Goal: Information Seeking & Learning: Compare options

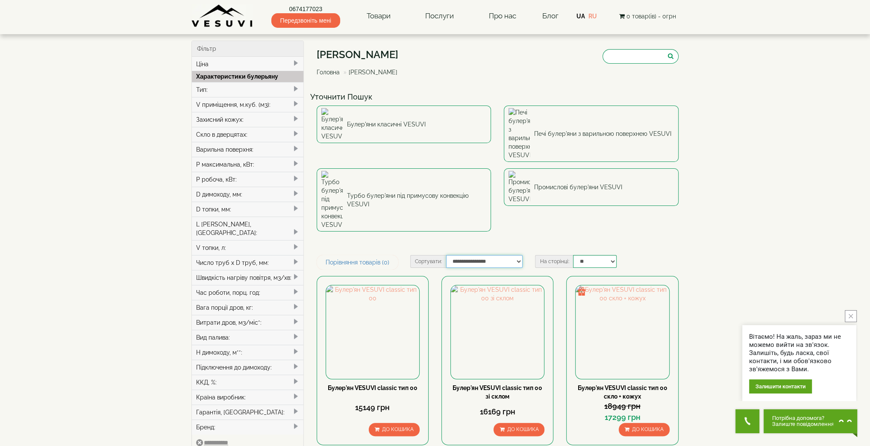
click at [479, 255] on select "**********" at bounding box center [484, 261] width 76 height 13
click at [591, 119] on link "Печі булер'яни з варильною поверхнею VESUVI" at bounding box center [591, 134] width 175 height 56
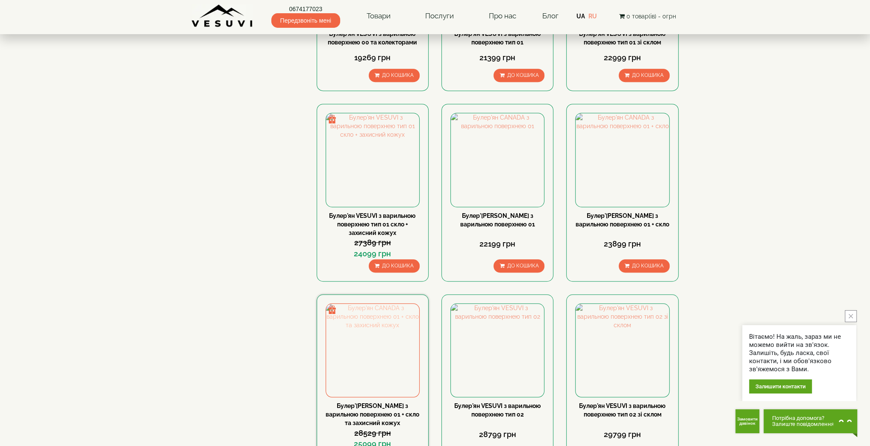
scroll to position [797, 0]
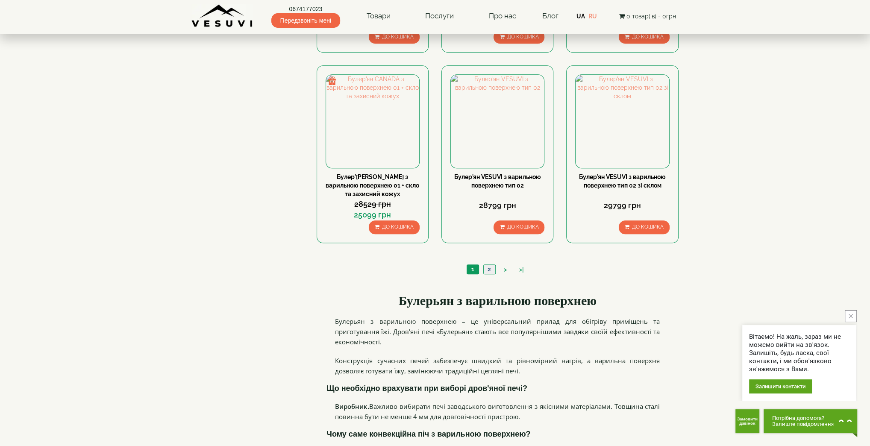
click at [487, 265] on link "2" at bounding box center [489, 269] width 12 height 9
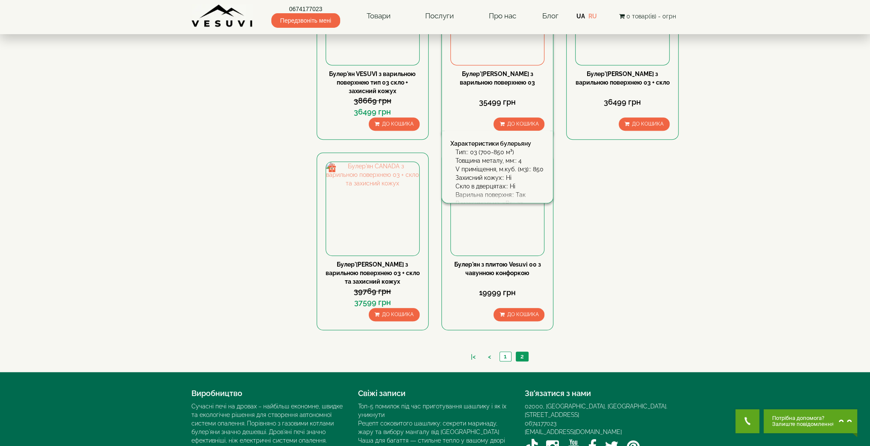
scroll to position [569, 0]
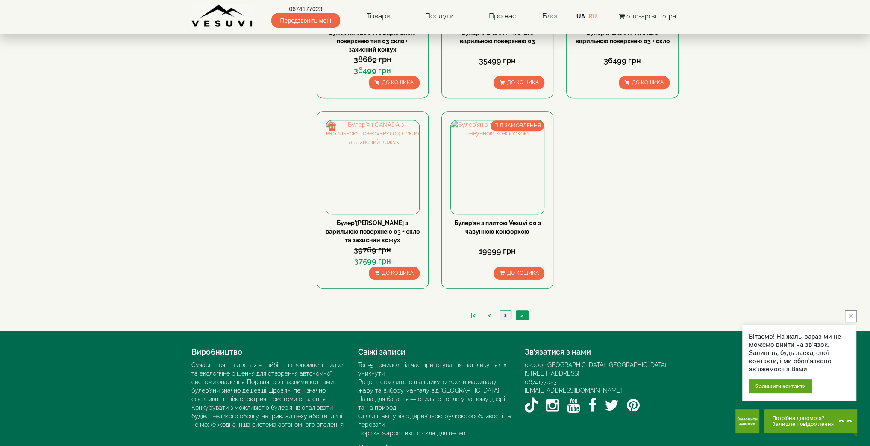
click at [502, 312] on link "1" at bounding box center [505, 315] width 12 height 9
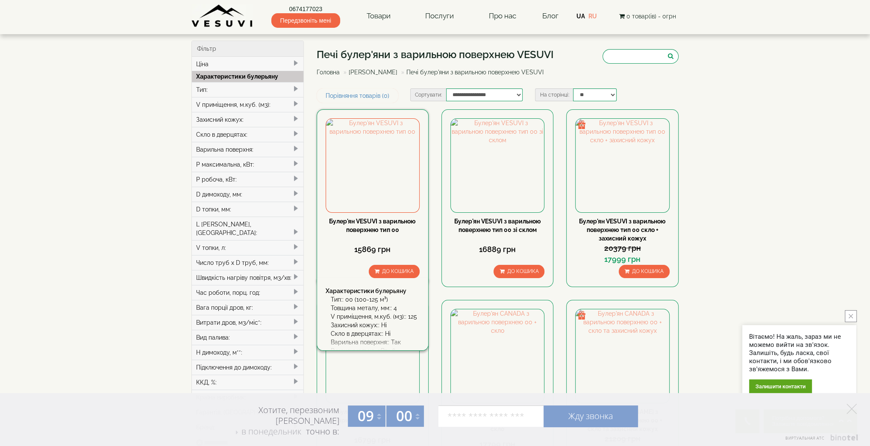
click at [377, 218] on link "Булер'ян VESUVI з варильною поверхнею тип 00" at bounding box center [372, 225] width 87 height 15
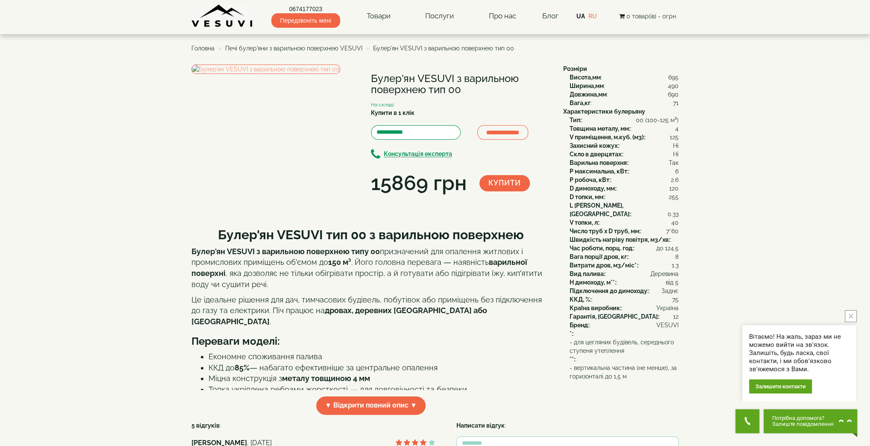
scroll to position [114, 0]
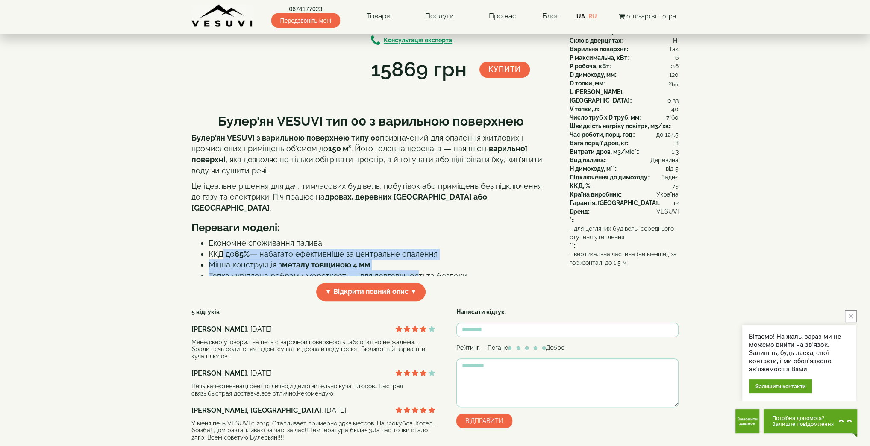
drag, startPoint x: 221, startPoint y: 275, endPoint x: 417, endPoint y: 297, distance: 197.7
click at [417, 297] on ul "Економне споживання палива ККД до 85% — набагато ефективніше за центральне опал…" at bounding box center [370, 276] width 359 height 77
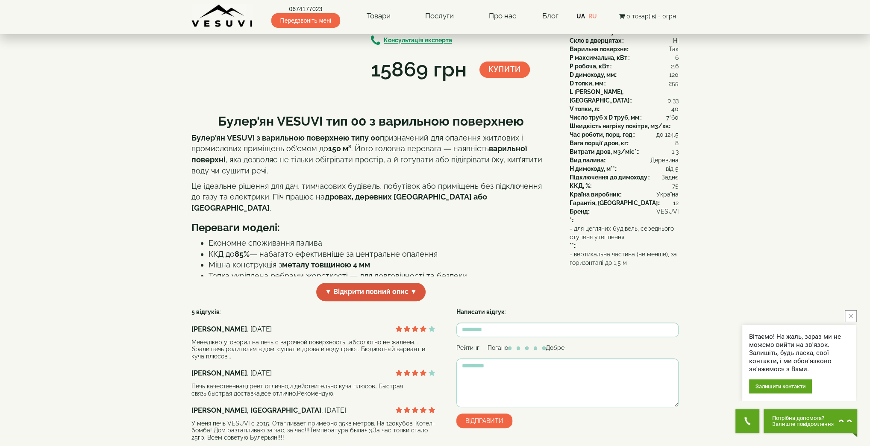
click at [377, 301] on span "▼ Відкрити повний опис ▼" at bounding box center [370, 292] width 109 height 18
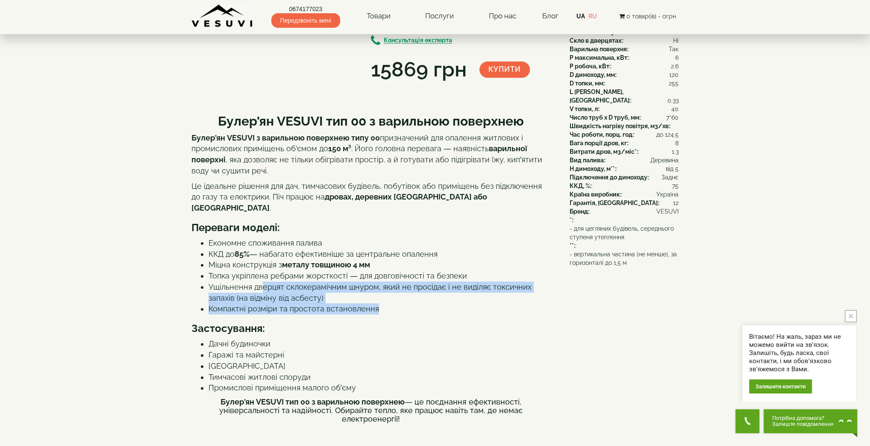
drag, startPoint x: 271, startPoint y: 309, endPoint x: 399, endPoint y: 330, distance: 128.9
click at [399, 314] on ul "Економне споживання палива ККД до 85% — набагато ефективніше за центральне опал…" at bounding box center [370, 276] width 359 height 77
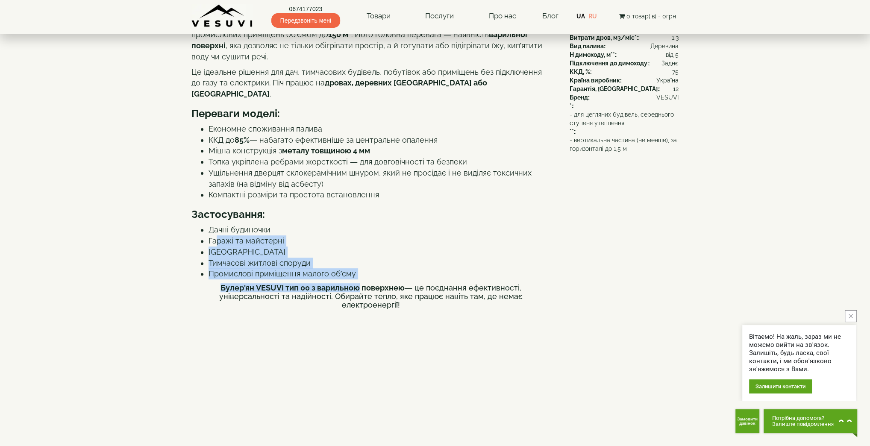
drag, startPoint x: 216, startPoint y: 265, endPoint x: 359, endPoint y: 300, distance: 147.4
click at [359, 300] on div "Булер'ян VESUVI тип 00 з варильною поверхнею Булер'ян VESUVI з варильною поверх…" at bounding box center [370, 377] width 359 height 773
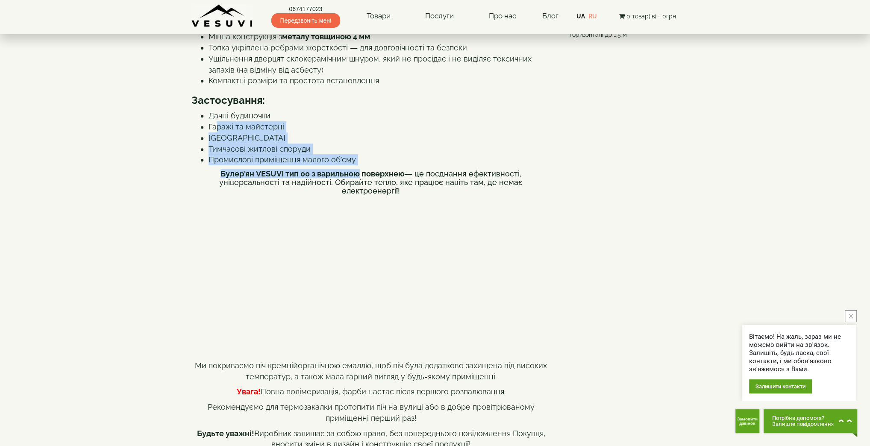
click at [281, 178] on strong "Булер'ян VESUVI тип 00 з варильною поверхнею" at bounding box center [312, 173] width 184 height 9
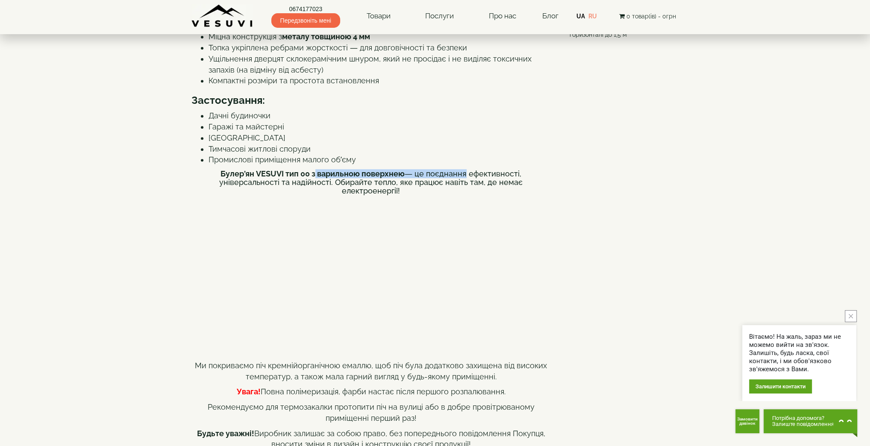
drag, startPoint x: 316, startPoint y: 196, endPoint x: 462, endPoint y: 193, distance: 145.7
click at [462, 193] on h4 "Булер'ян VESUVI тип 00 з варильною поверхнею — це поєднання ефективності, уніве…" at bounding box center [370, 182] width 359 height 25
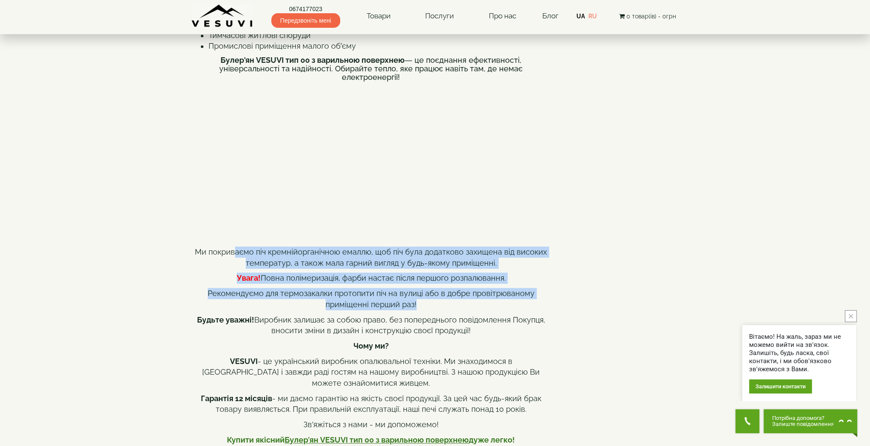
drag, startPoint x: 238, startPoint y: 264, endPoint x: 440, endPoint y: 320, distance: 210.6
click at [440, 320] on div "Ми покриваємо піч кремнійорганічною емаллю, щоб піч була додатково захищена від…" at bounding box center [370, 389] width 359 height 286
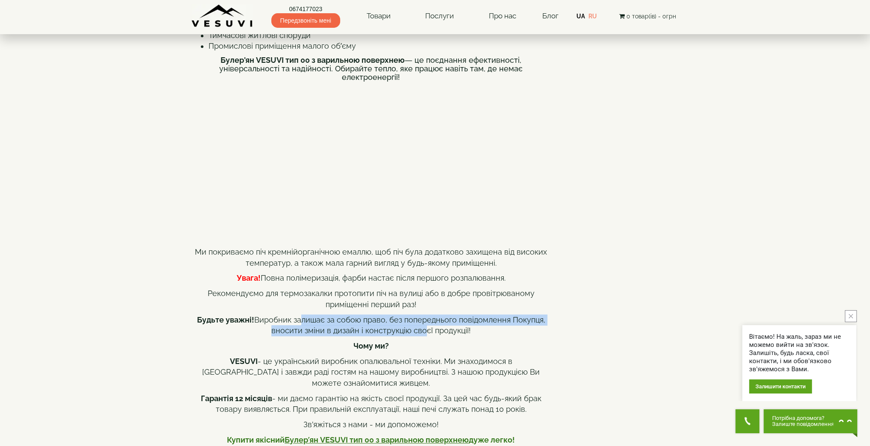
drag, startPoint x: 299, startPoint y: 335, endPoint x: 419, endPoint y: 340, distance: 119.3
click at [419, 336] on p "Будьте уважні! Виробник залишає за собою право, без попереднього повідомлення П…" at bounding box center [370, 325] width 359 height 22
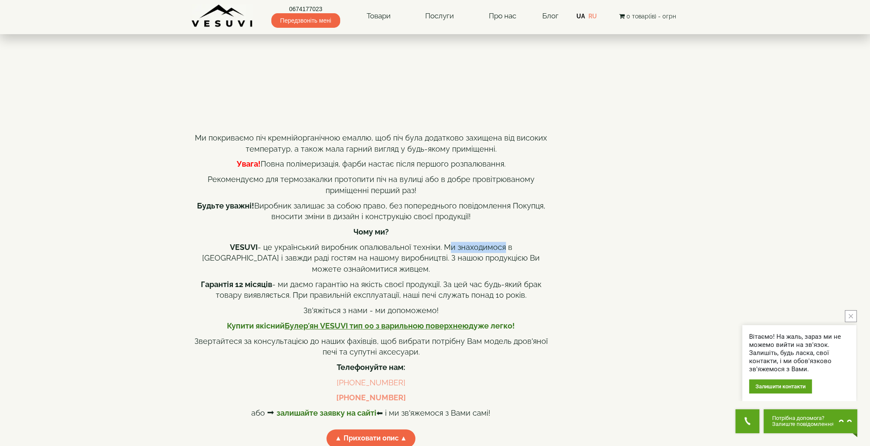
drag, startPoint x: 425, startPoint y: 261, endPoint x: 467, endPoint y: 262, distance: 41.0
click at [467, 262] on p "VESUVI - це український виробник опалювальної техніки. Ми знаходимося в Києві і…" at bounding box center [370, 258] width 359 height 33
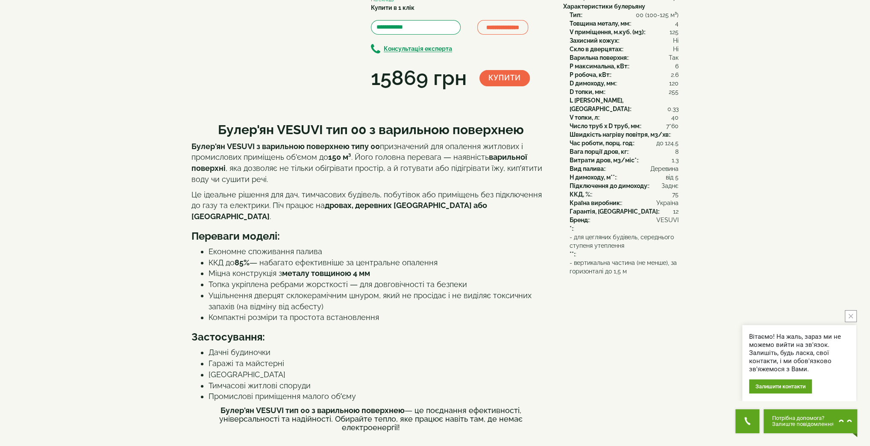
scroll to position [0, 0]
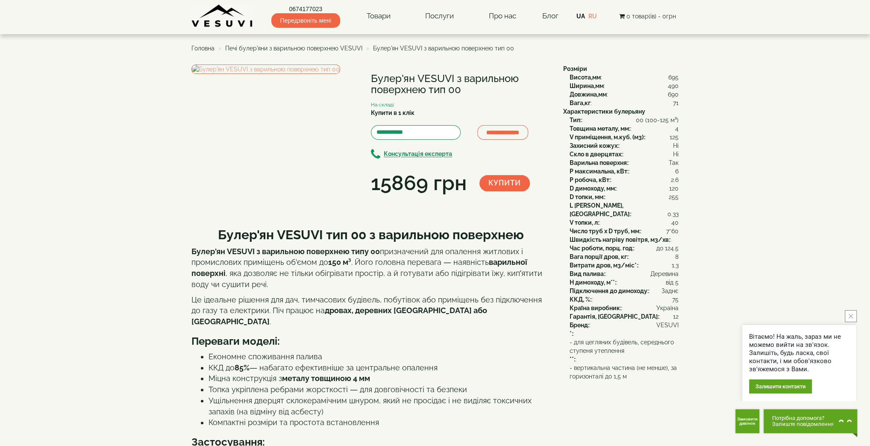
click at [200, 48] on span "Головна" at bounding box center [202, 48] width 23 height 7
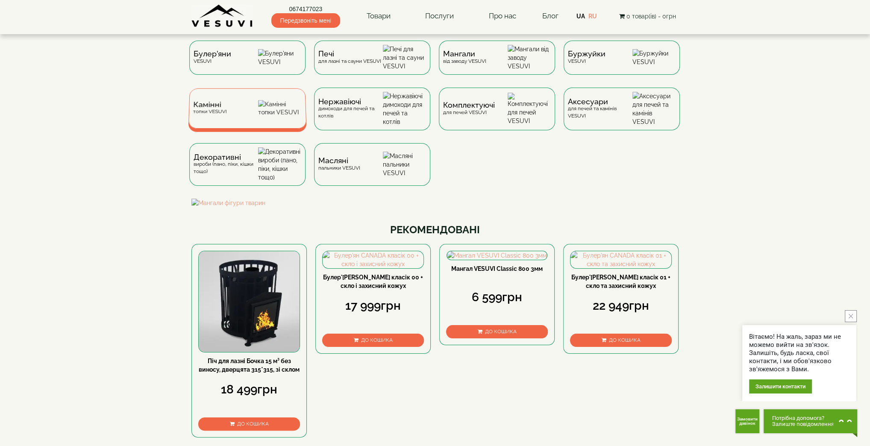
click at [254, 114] on div "Камінні топки VESUVI" at bounding box center [247, 108] width 118 height 40
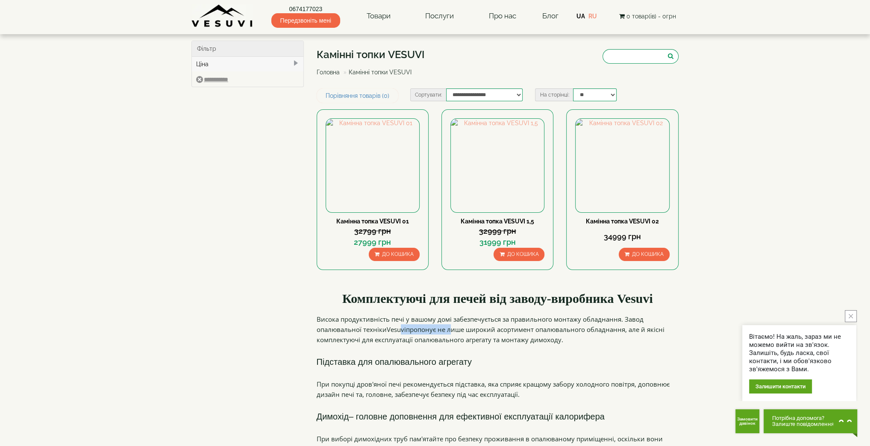
drag, startPoint x: 403, startPoint y: 328, endPoint x: 449, endPoint y: 324, distance: 46.3
click at [449, 324] on p "Висока продуктивність печі у вашому домі забезпечується за правильного монтажу …" at bounding box center [498, 329] width 362 height 31
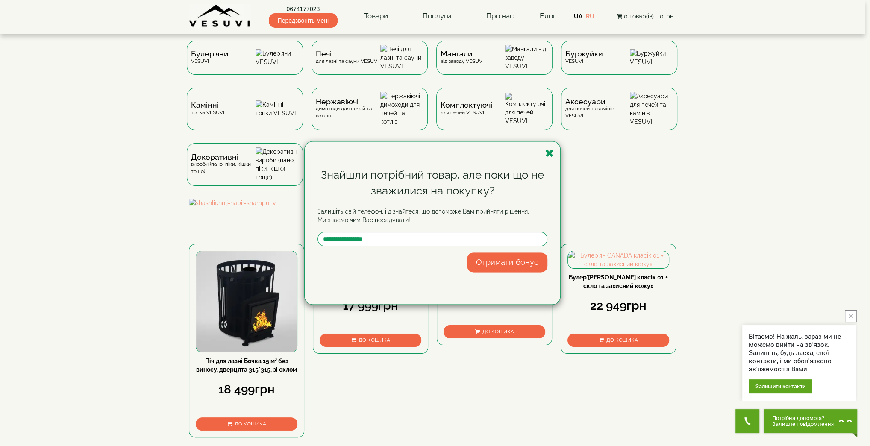
click at [795, 158] on div "Знайшли потрібний товар, але поки що не зважилися на покупку? Залишіть свій тел…" at bounding box center [435, 223] width 870 height 446
click at [549, 153] on icon "button" at bounding box center [549, 153] width 9 height 11
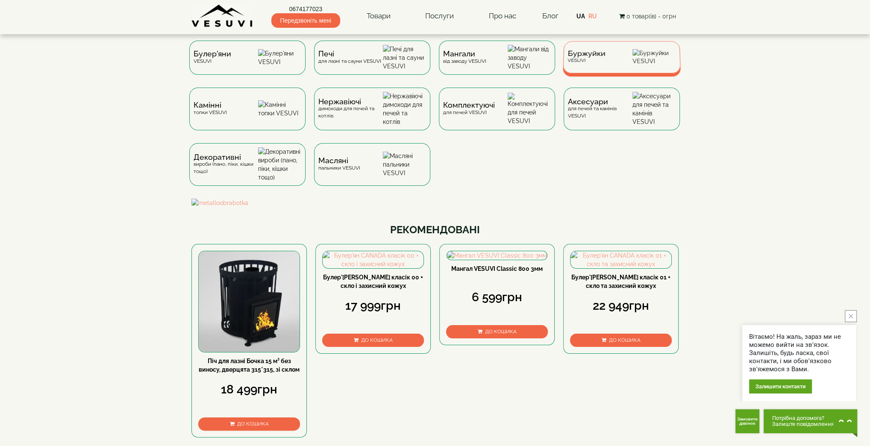
click at [586, 57] on span "Буржуйки" at bounding box center [586, 53] width 38 height 6
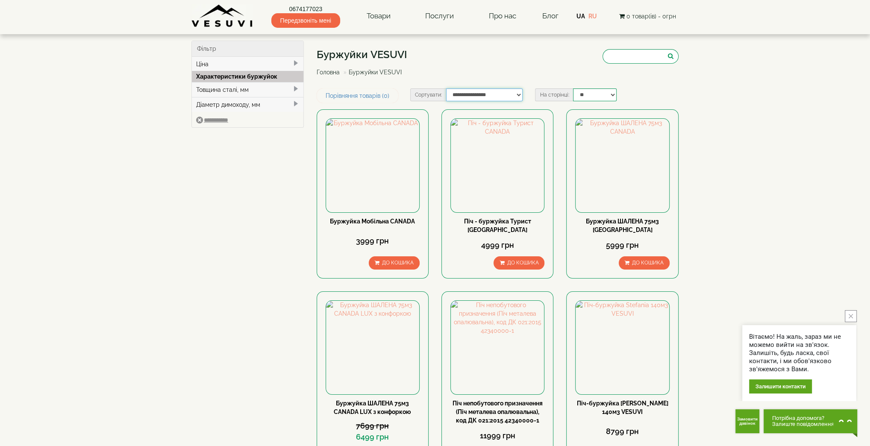
click at [486, 96] on select "**********" at bounding box center [484, 94] width 76 height 13
select select "**********"
click at [446, 88] on select "**********" at bounding box center [484, 94] width 76 height 13
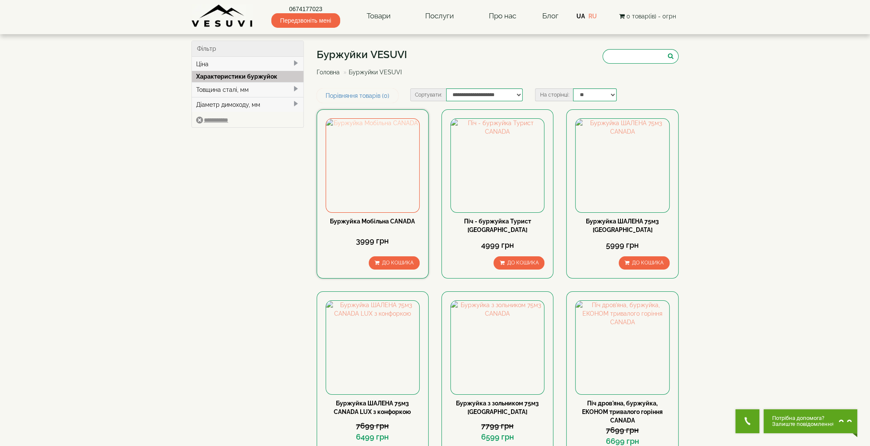
click at [374, 192] on img at bounding box center [372, 165] width 93 height 93
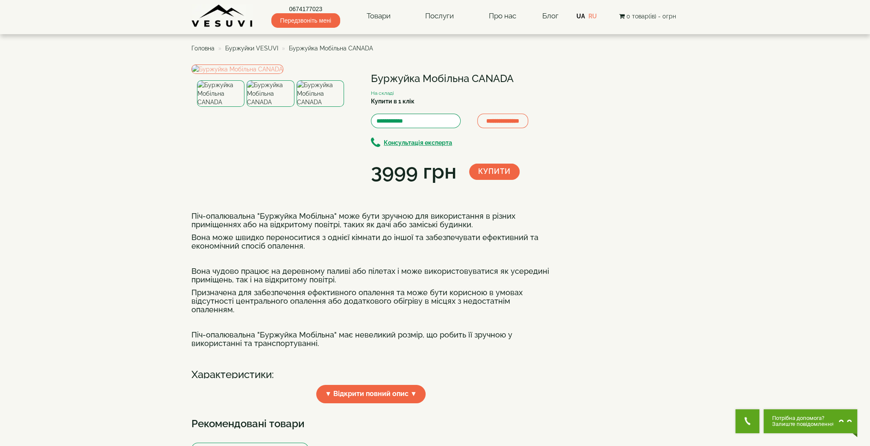
click at [278, 107] on img at bounding box center [269, 93] width 47 height 26
click at [320, 107] on img at bounding box center [319, 93] width 47 height 26
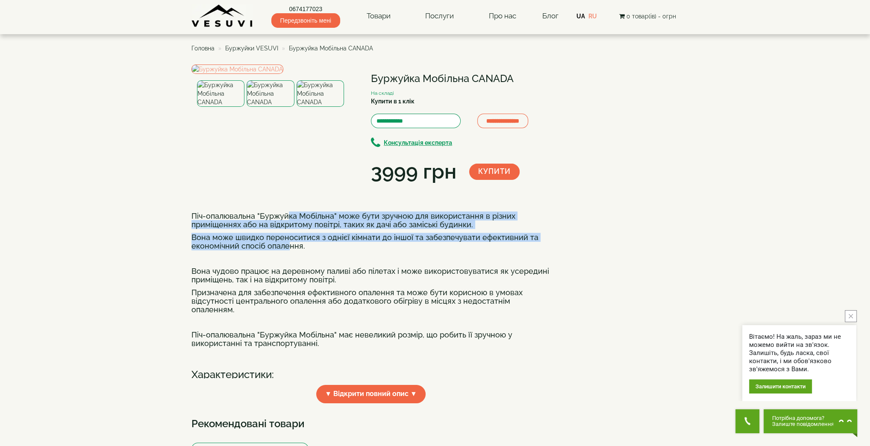
drag, startPoint x: 294, startPoint y: 301, endPoint x: 288, endPoint y: 334, distance: 33.4
click at [288, 334] on h4 "Піч-опалювальна "Буржуйка Мобільна" може бути зручною для використання в різних…" at bounding box center [370, 286] width 359 height 148
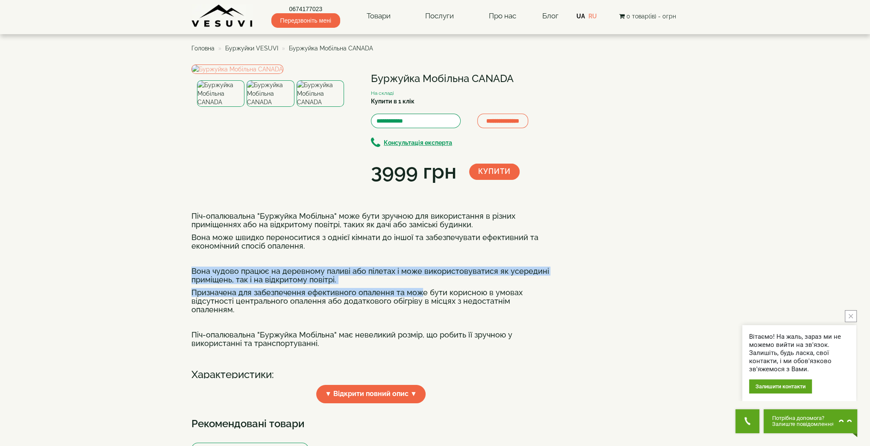
drag, startPoint x: 194, startPoint y: 361, endPoint x: 421, endPoint y: 378, distance: 228.3
click at [421, 360] on h4 "Піч-опалювальна "Буржуйка Мобільна" може бути зручною для використання в різних…" at bounding box center [370, 286] width 359 height 148
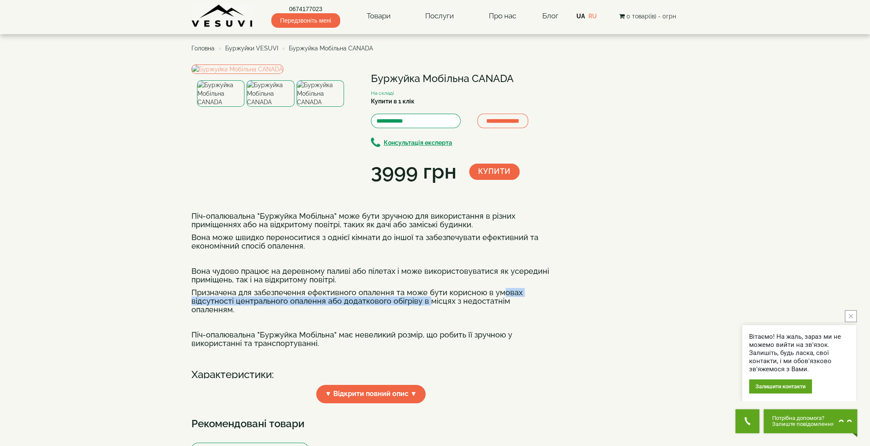
drag, startPoint x: 428, startPoint y: 390, endPoint x: 498, endPoint y: 384, distance: 70.8
click at [498, 314] on p "Призначена для забезпечення ефективного опалення та може бути корисною в умовах…" at bounding box center [370, 300] width 359 height 25
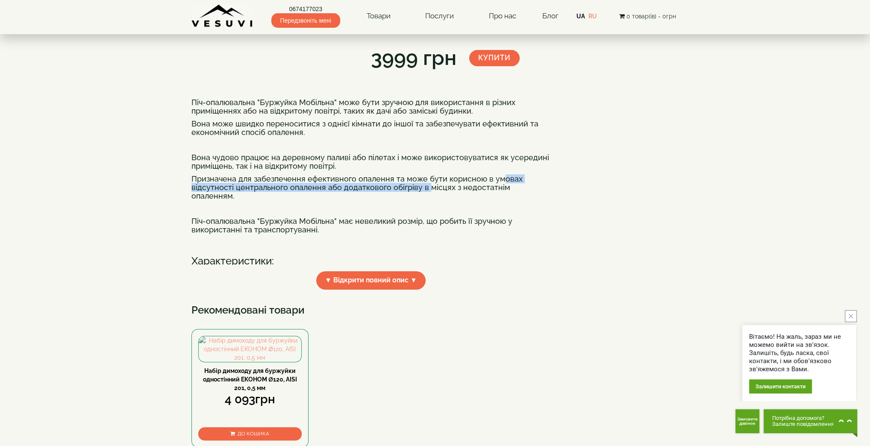
scroll to position [228, 0]
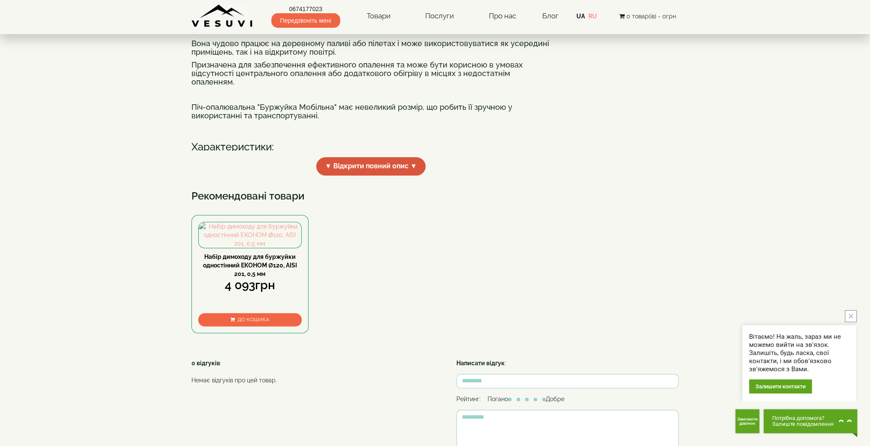
click at [363, 176] on span "▼ Відкрити повний опис ▼" at bounding box center [370, 166] width 109 height 18
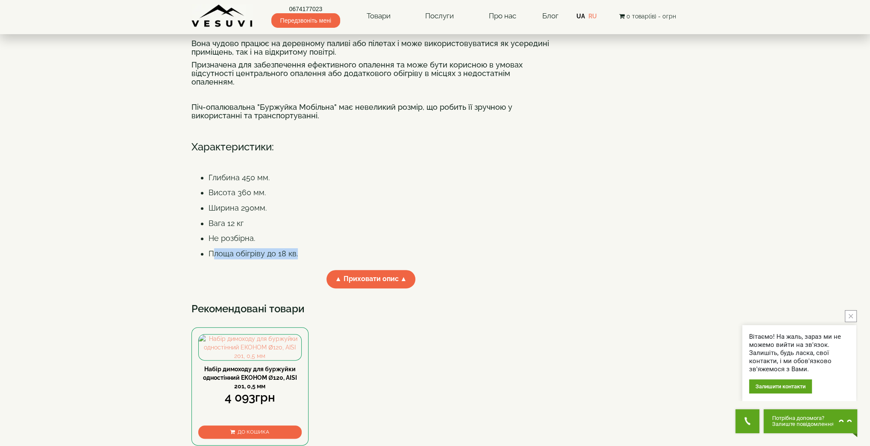
drag, startPoint x: 211, startPoint y: 333, endPoint x: 322, endPoint y: 337, distance: 110.7
click at [305, 259] on li "Площа обігріву до 18 кв." at bounding box center [379, 253] width 342 height 11
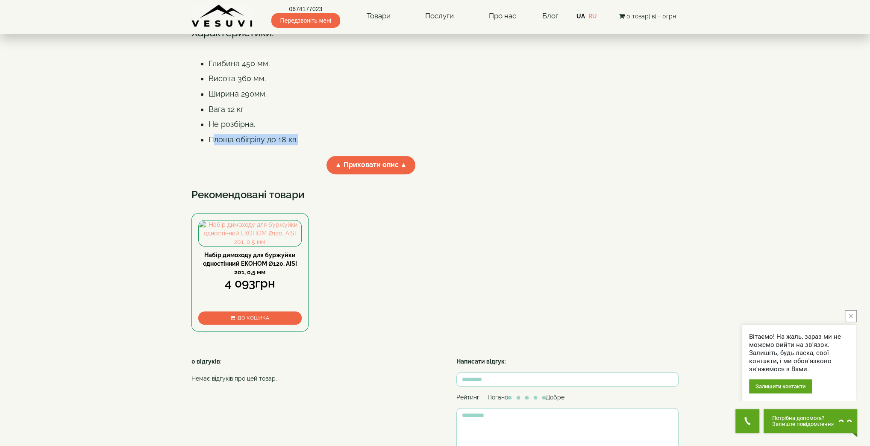
scroll to position [455, 0]
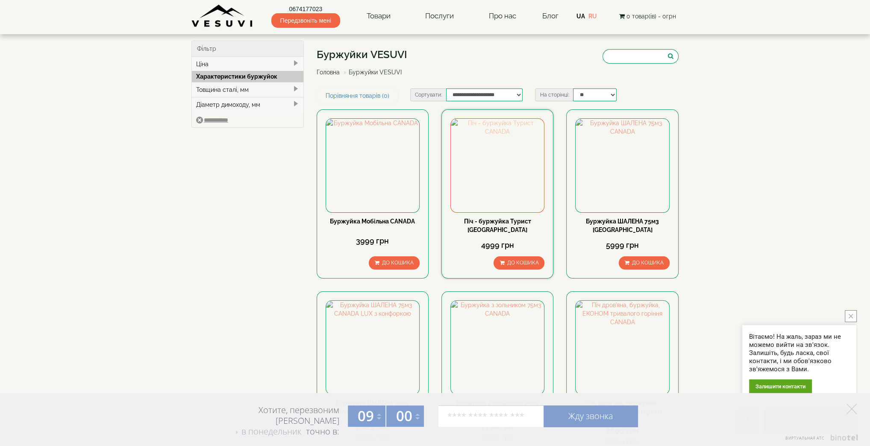
click at [497, 171] on img at bounding box center [497, 165] width 93 height 93
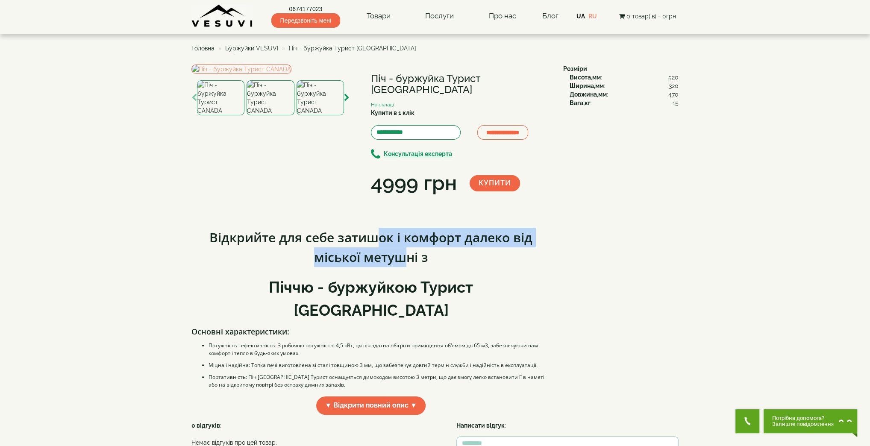
drag, startPoint x: 393, startPoint y: 316, endPoint x: 399, endPoint y: 329, distance: 14.4
click at [399, 266] on span "Відкрийте для себе затишок і комфорт далеко від міської метушні з" at bounding box center [370, 247] width 323 height 37
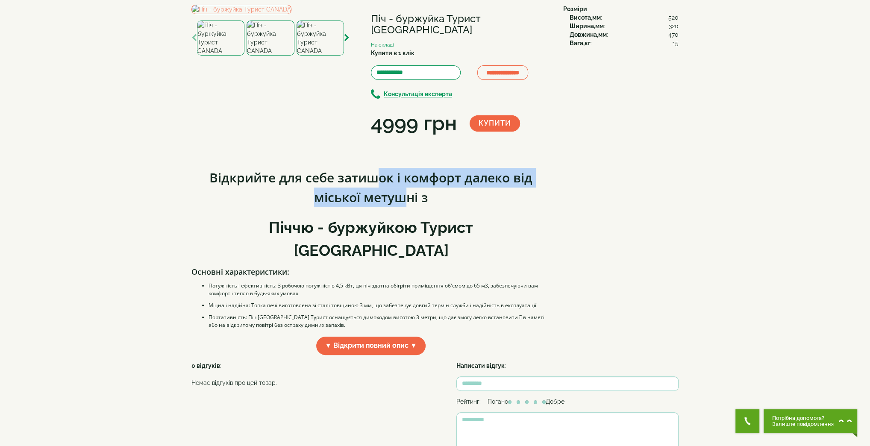
scroll to position [114, 0]
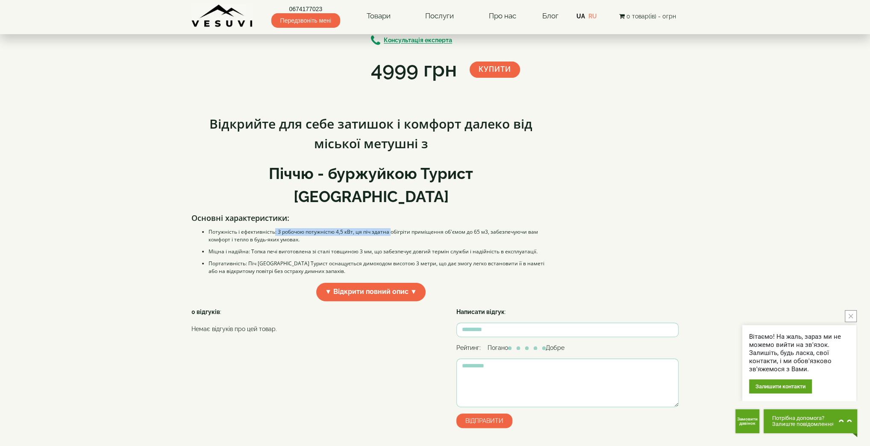
drag, startPoint x: 275, startPoint y: 286, endPoint x: 390, endPoint y: 286, distance: 115.3
click at [390, 244] on li "Потужність і ефективність: З робочою потужністю 4,5 кВт, ця піч здатна обігріти…" at bounding box center [379, 235] width 342 height 15
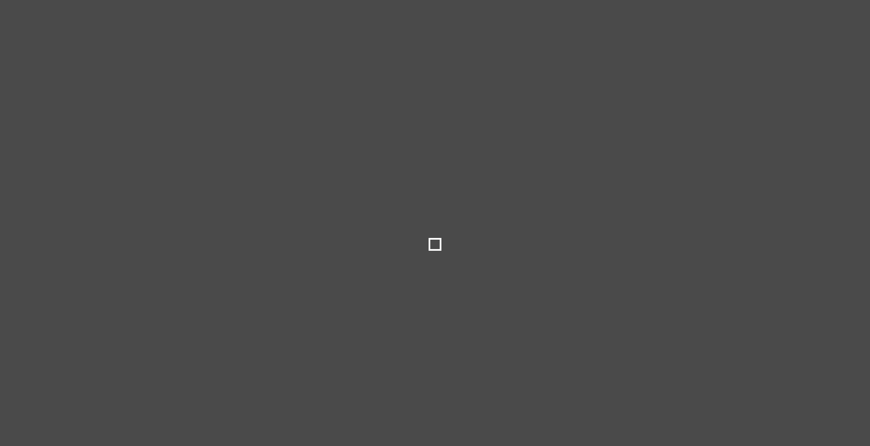
select select
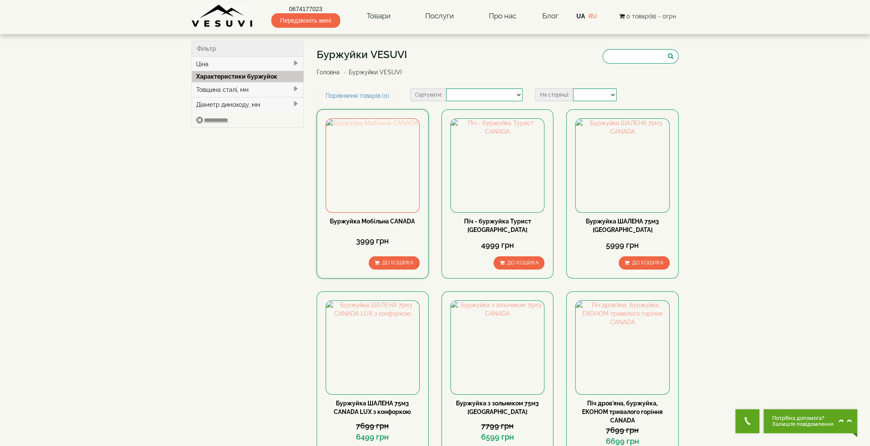
click at [356, 150] on img at bounding box center [372, 165] width 93 height 93
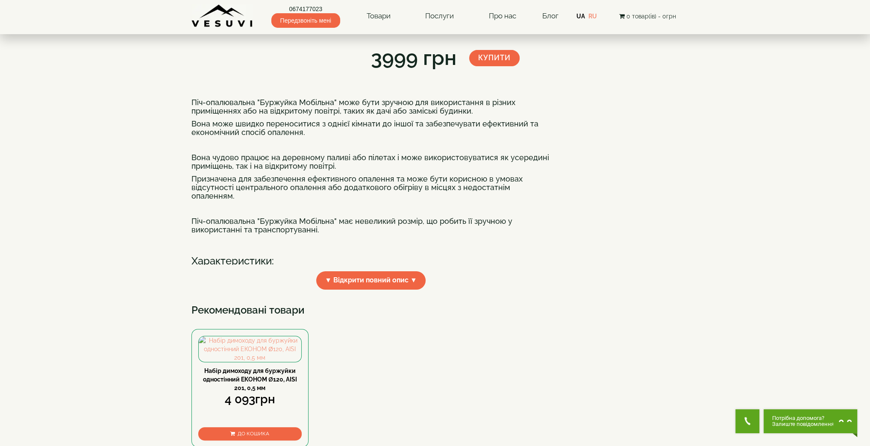
scroll to position [228, 0]
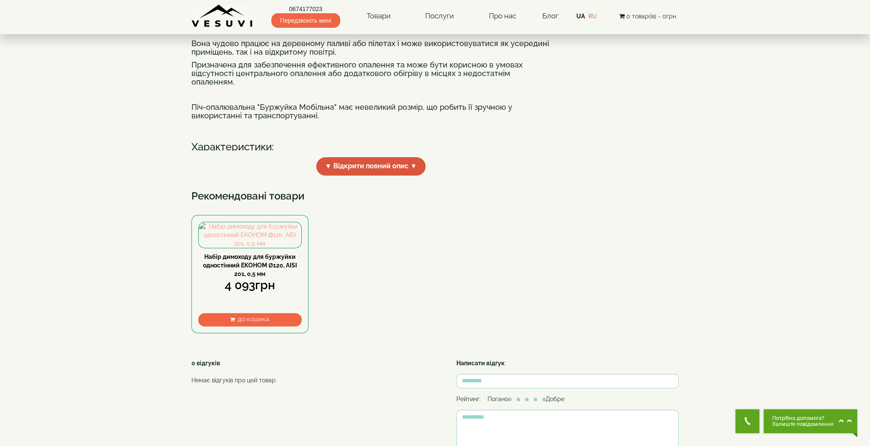
click at [387, 176] on span "▼ Відкрити повний опис ▼" at bounding box center [370, 166] width 109 height 18
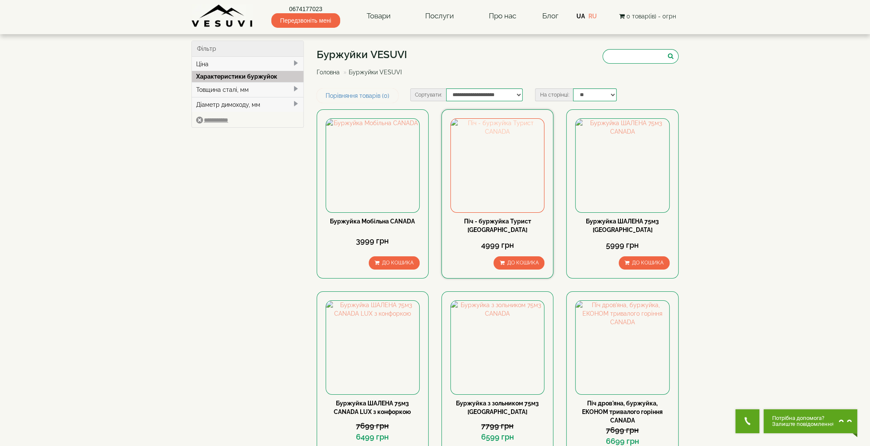
click at [485, 181] on img at bounding box center [497, 165] width 93 height 93
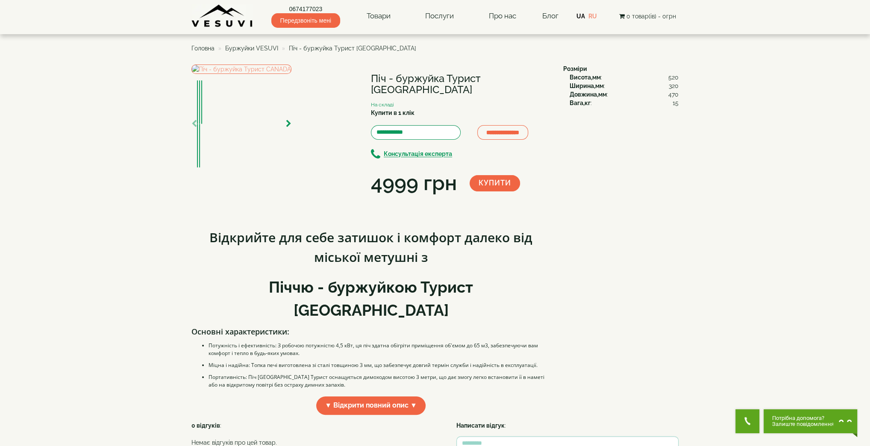
scroll to position [114, 0]
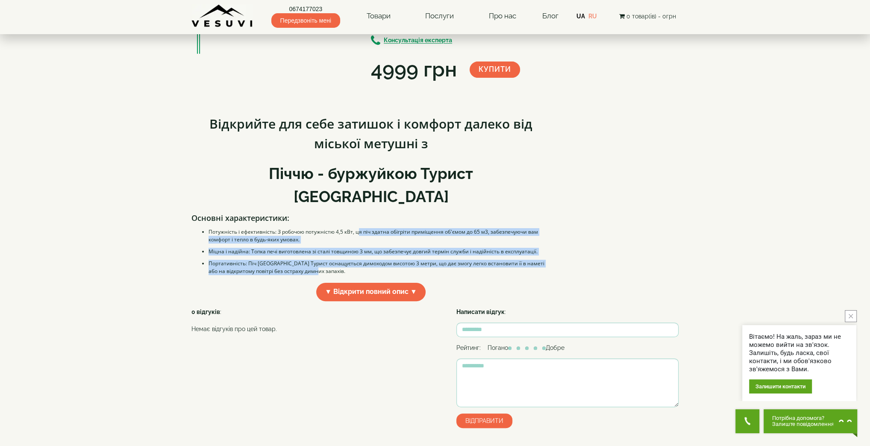
drag, startPoint x: 357, startPoint y: 280, endPoint x: 379, endPoint y: 319, distance: 44.8
click at [376, 276] on div "Відкрийте для себе затишок і комфорт далеко від міської метушні з Піччю - буржу…" at bounding box center [370, 191] width 359 height 171
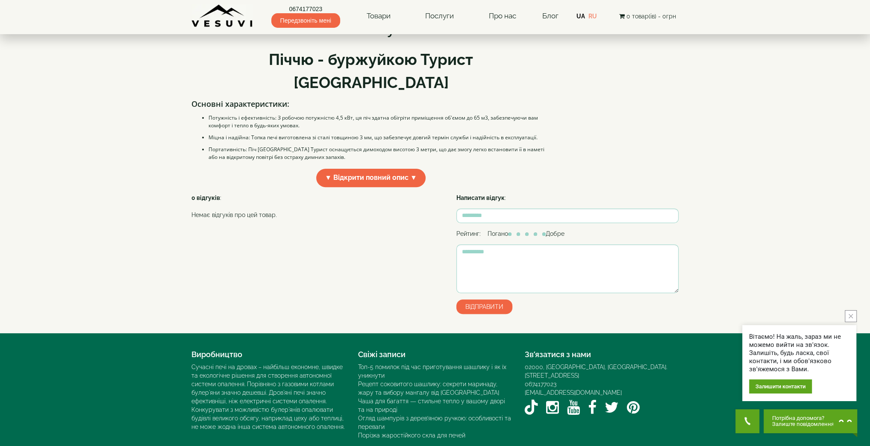
click at [362, 194] on div "Відкрийте для себе затишок і комфорт далеко від міської метушні з Піччю - буржу…" at bounding box center [373, 92] width 365 height 202
click at [358, 187] on span "▼ Відкрити повний опис ▼" at bounding box center [370, 178] width 109 height 18
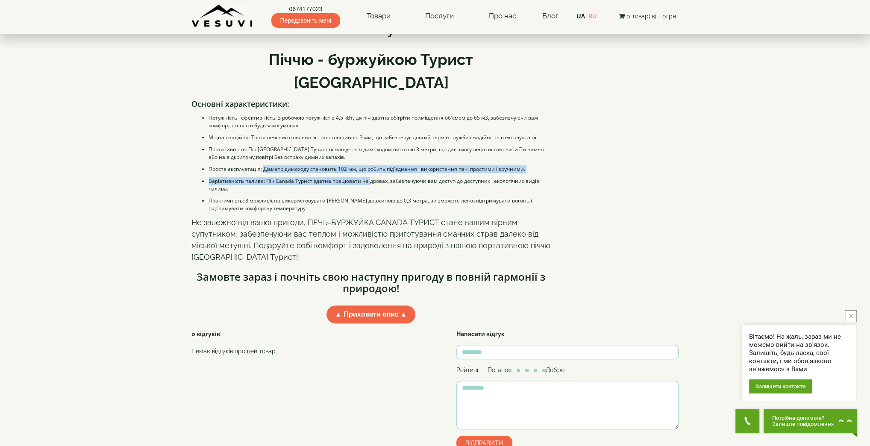
drag, startPoint x: 262, startPoint y: 220, endPoint x: 367, endPoint y: 231, distance: 106.1
click at [367, 231] on div "Відкрийте для себе затишок і комфорт далеко від міської метушні з Піччю - буржу…" at bounding box center [370, 145] width 359 height 308
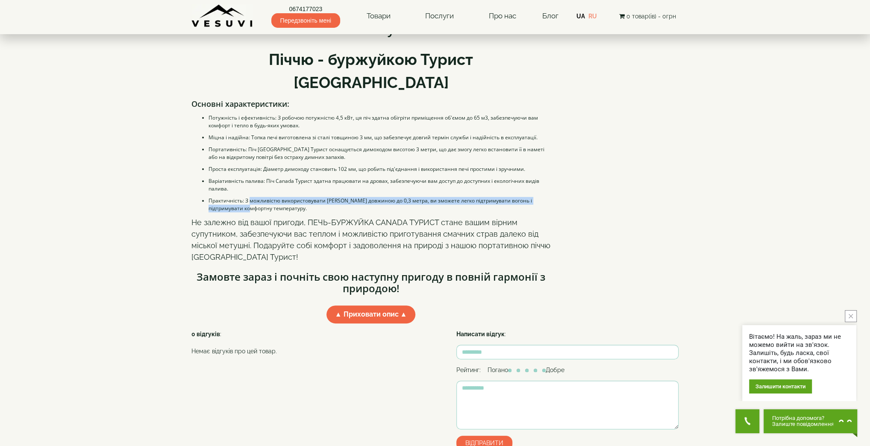
drag, startPoint x: 252, startPoint y: 252, endPoint x: 239, endPoint y: 260, distance: 15.1
click at [237, 212] on li "Практичність: З можливістю використовувати поліна довжиною до 0,3 метра, ви змо…" at bounding box center [379, 204] width 342 height 15
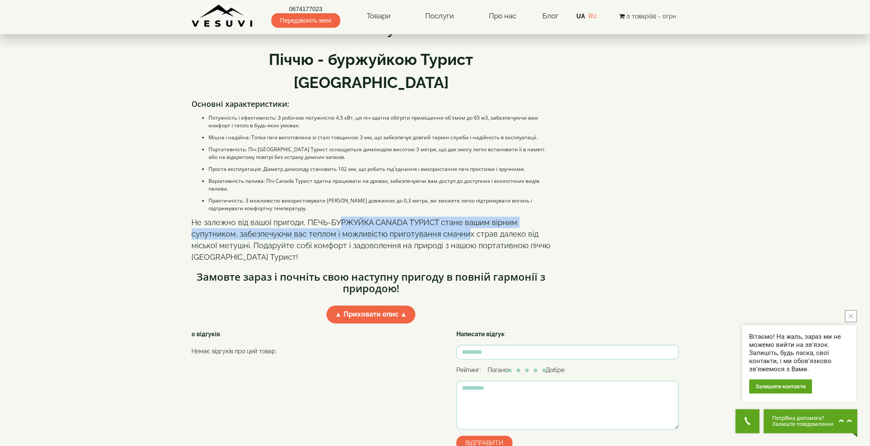
drag, startPoint x: 344, startPoint y: 273, endPoint x: 465, endPoint y: 280, distance: 120.7
click at [465, 263] on p "Не залежно від вашої пригоди, ПЕЧЬ-БУРЖУЙКА CANADA ТУРИСТ стане вашим вірним су…" at bounding box center [370, 240] width 359 height 46
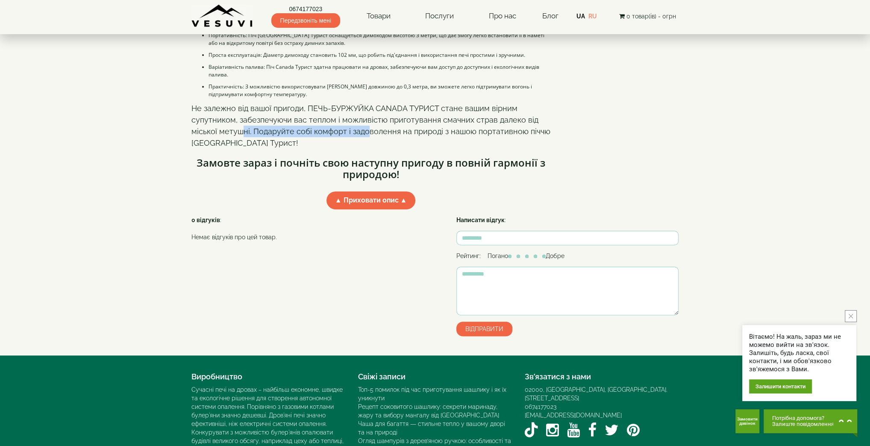
drag, startPoint x: 239, startPoint y: 186, endPoint x: 371, endPoint y: 184, distance: 131.6
click at [368, 149] on p "Не залежно від вашої пригоди, ПЕЧЬ-БУРЖУЙКА CANADA ТУРИСТ стане вашим вірним су…" at bounding box center [370, 126] width 359 height 46
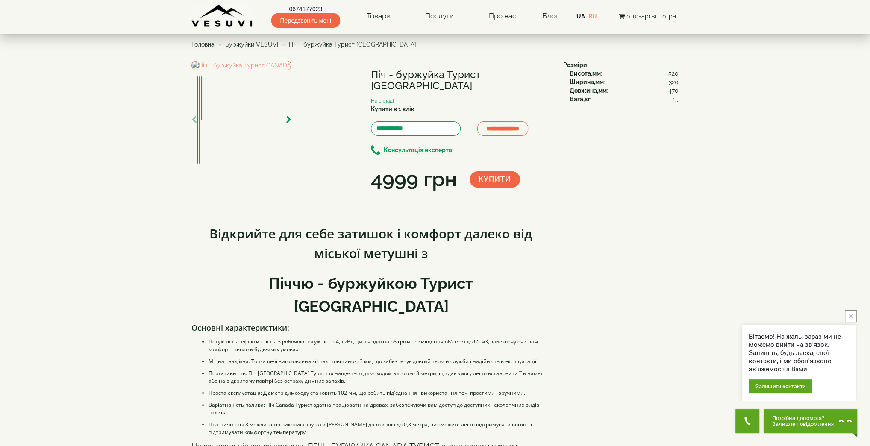
scroll to position [0, 0]
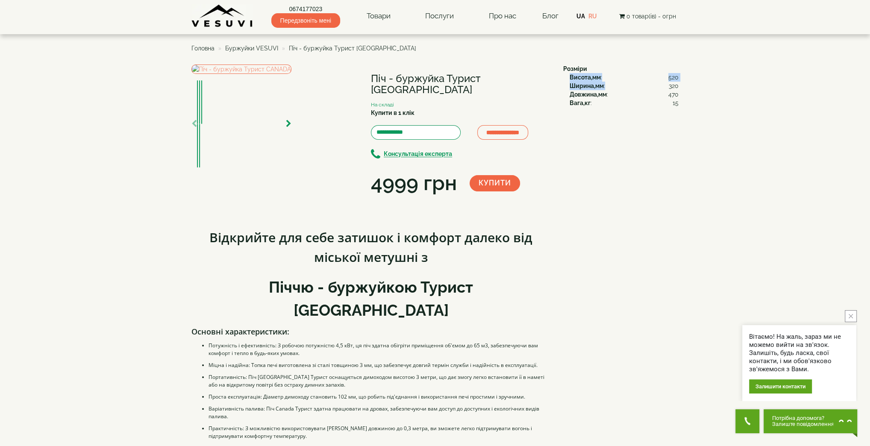
drag, startPoint x: 568, startPoint y: 77, endPoint x: 609, endPoint y: 88, distance: 42.0
click at [609, 88] on div "Висота,мм : 520 Ширина,мм : 320 Довжина,мм : 470 Вага,кг : 15" at bounding box center [620, 90] width 115 height 34
drag, startPoint x: 579, startPoint y: 96, endPoint x: 611, endPoint y: 93, distance: 32.6
click at [611, 93] on div "Довжина,мм : 470" at bounding box center [623, 94] width 109 height 9
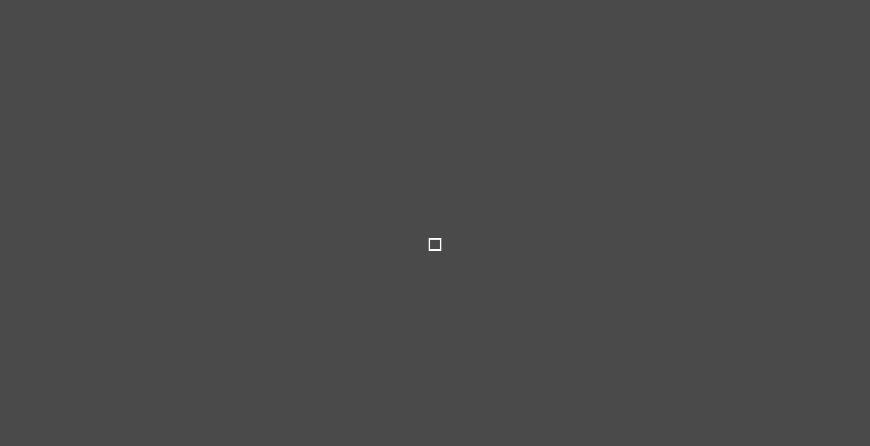
select select
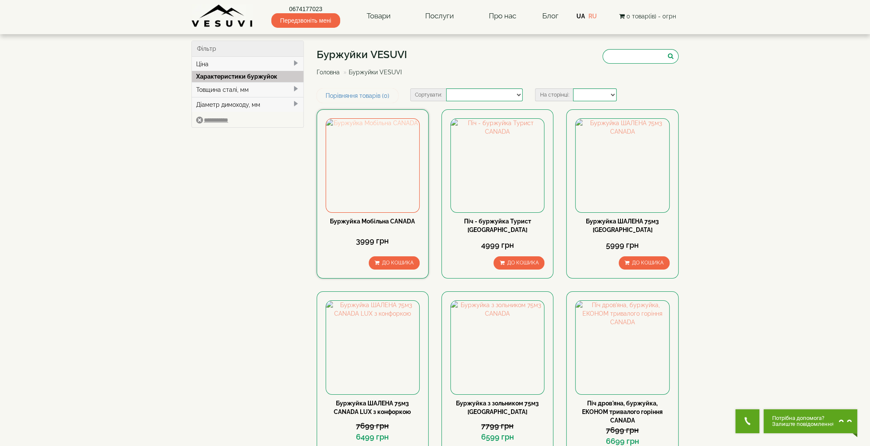
click at [353, 191] on img at bounding box center [372, 165] width 93 height 93
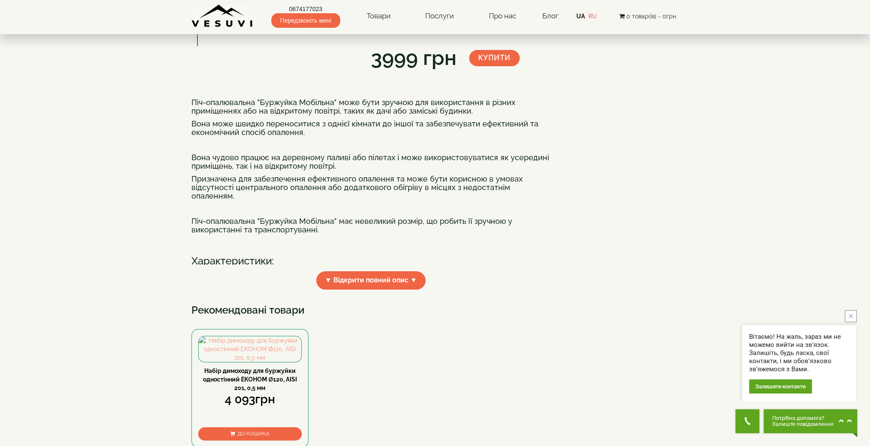
scroll to position [228, 0]
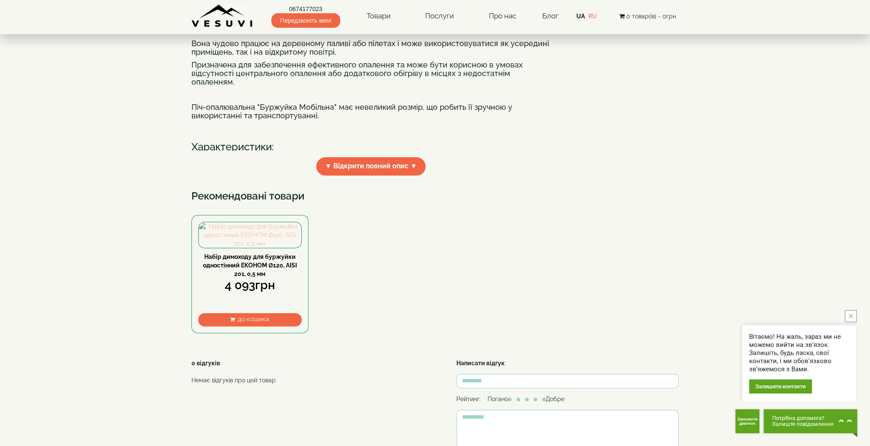
click at [264, 248] on img at bounding box center [250, 235] width 103 height 26
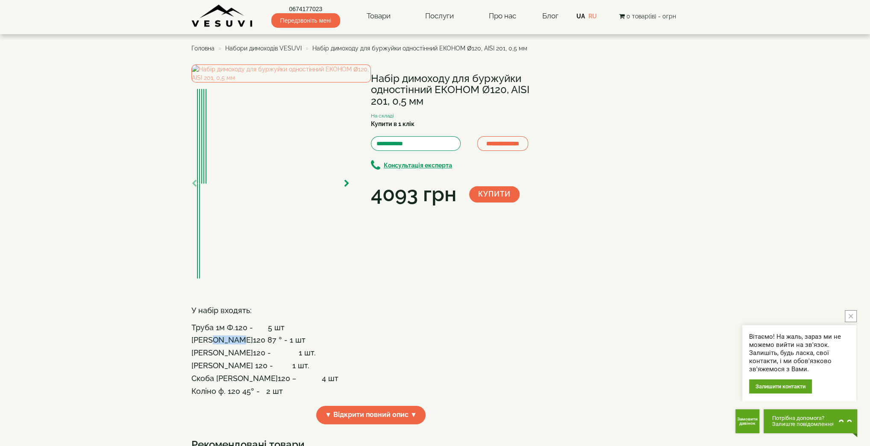
drag, startPoint x: 209, startPoint y: 332, endPoint x: 234, endPoint y: 334, distance: 24.4
click at [234, 336] on h4 "Трійник Ф.120 87 ° - 1 шт" at bounding box center [370, 340] width 359 height 9
drag, startPoint x: 193, startPoint y: 314, endPoint x: 244, endPoint y: 323, distance: 51.5
click at [231, 319] on h4 "У набір входять: Труба 1м Ф.120 - 5 шт" at bounding box center [370, 318] width 359 height 25
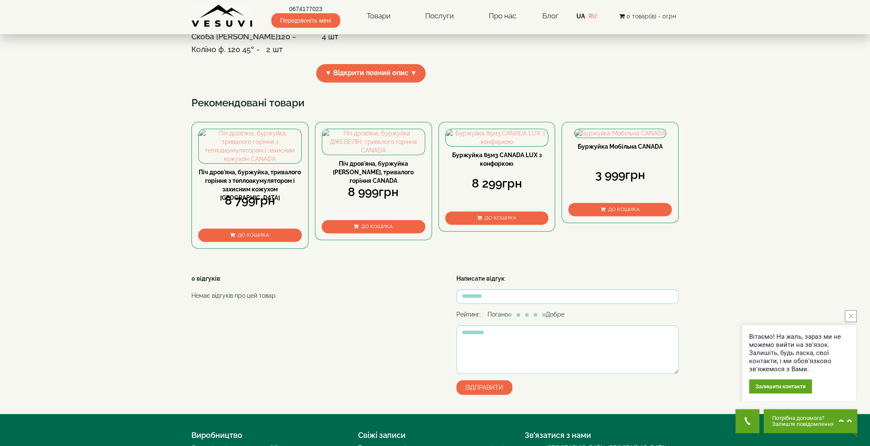
scroll to position [228, 0]
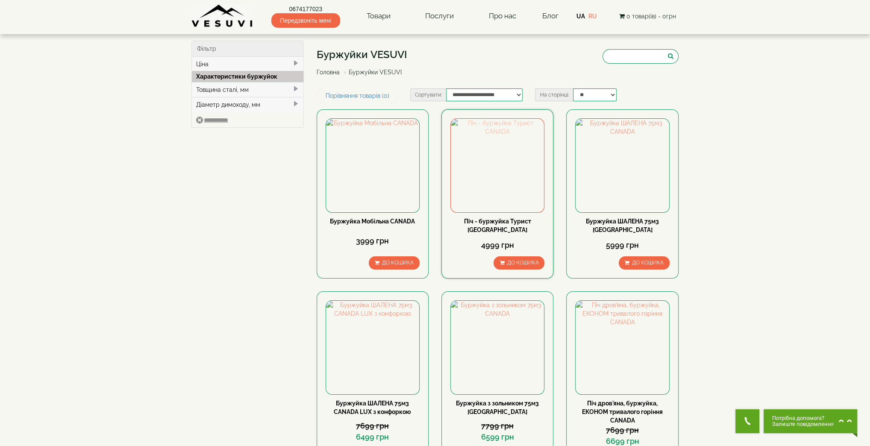
click at [502, 173] on img at bounding box center [497, 165] width 93 height 93
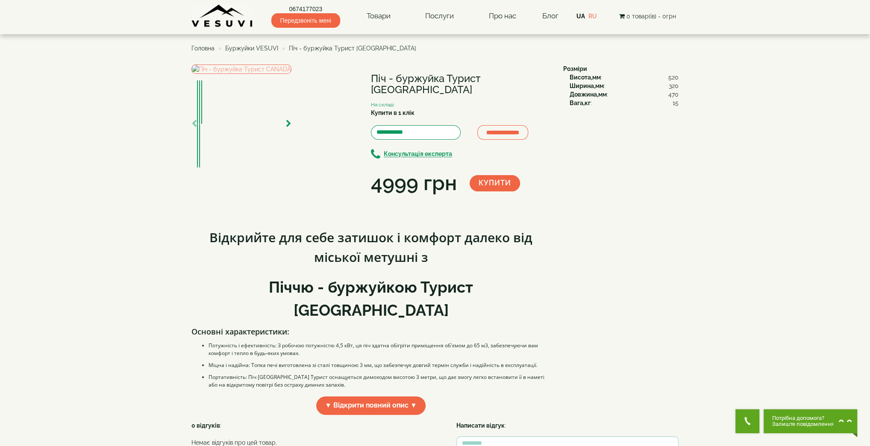
scroll to position [114, 0]
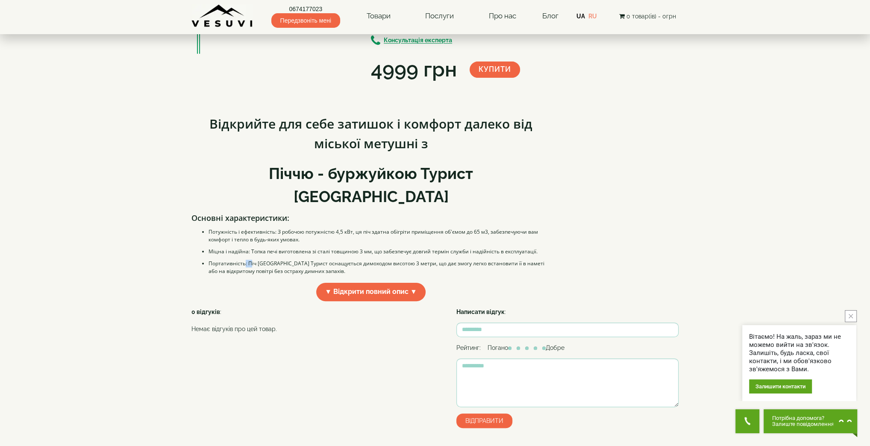
drag, startPoint x: 245, startPoint y: 313, endPoint x: 249, endPoint y: 313, distance: 4.7
click at [249, 275] on li "Портативність: Піч Canada Турист оснащується димоходом висотою 3 метри, що дає …" at bounding box center [379, 267] width 342 height 15
drag, startPoint x: 229, startPoint y: 335, endPoint x: 411, endPoint y: 332, distance: 182.5
click at [411, 287] on li "Проста експлуатація: Діаметр димоходу становить 102 мм, що робить під'єднання і…" at bounding box center [379, 283] width 342 height 8
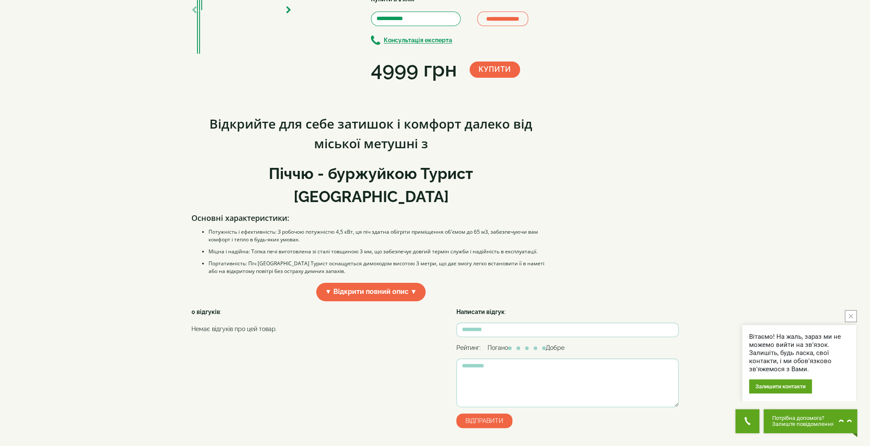
scroll to position [0, 0]
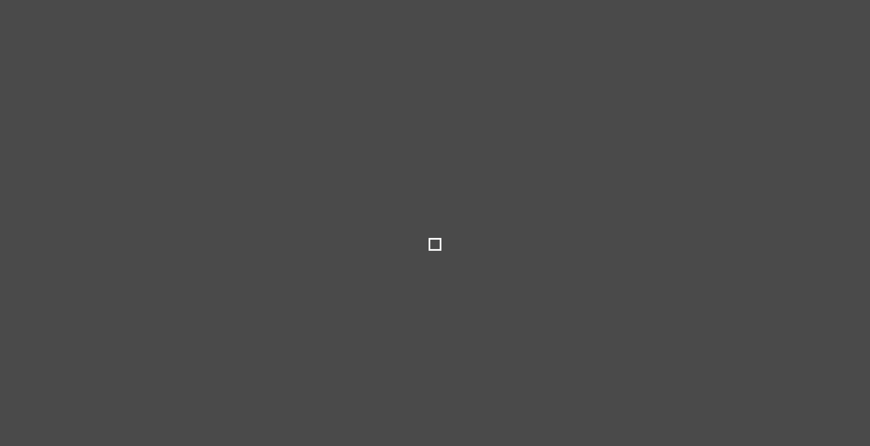
select select
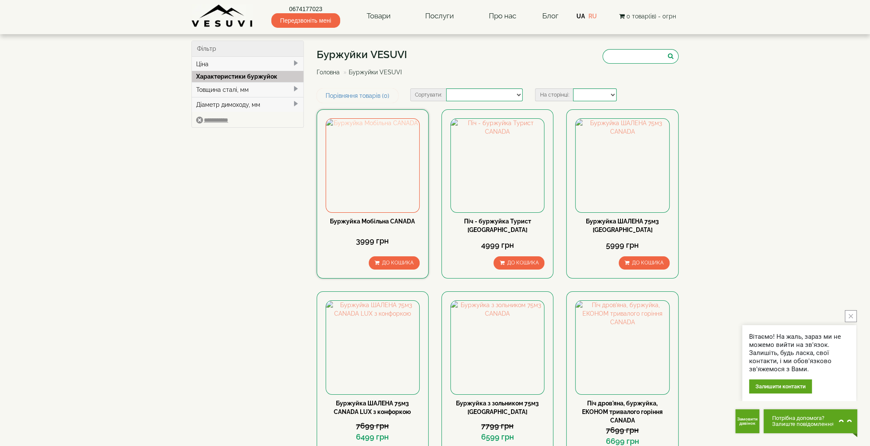
click at [399, 180] on img at bounding box center [372, 165] width 93 height 93
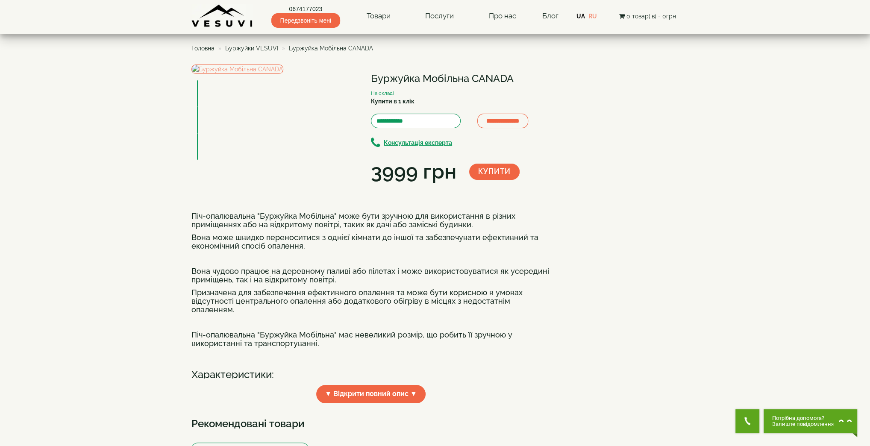
scroll to position [342, 0]
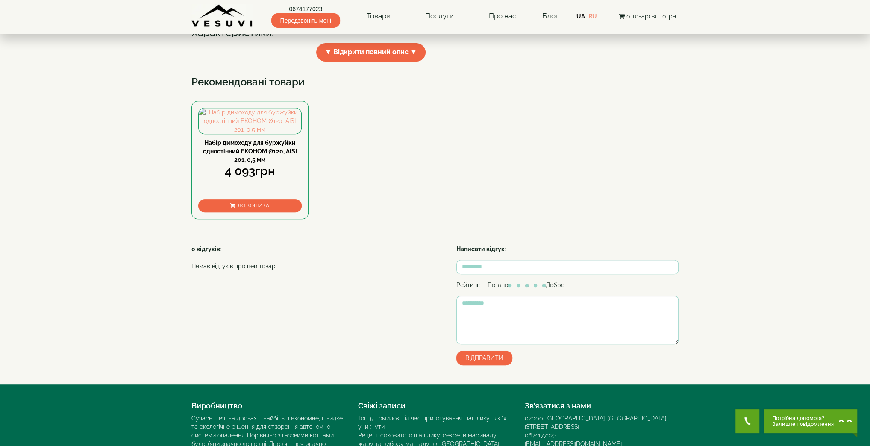
click at [241, 219] on div "Набір димоходу для буржуйки одностінний ЕКОНОМ Ø120, AISI 201, 0,5 мм 4 093грн …" at bounding box center [249, 160] width 117 height 118
click at [251, 163] on link "Набір димоходу для буржуйки одностінний ЕКОНОМ Ø120, AISI 201, 0,5 мм" at bounding box center [250, 151] width 94 height 24
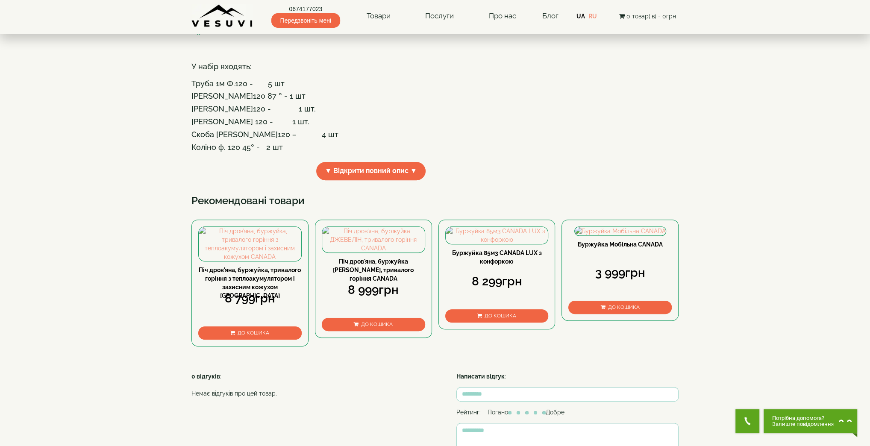
scroll to position [342, 0]
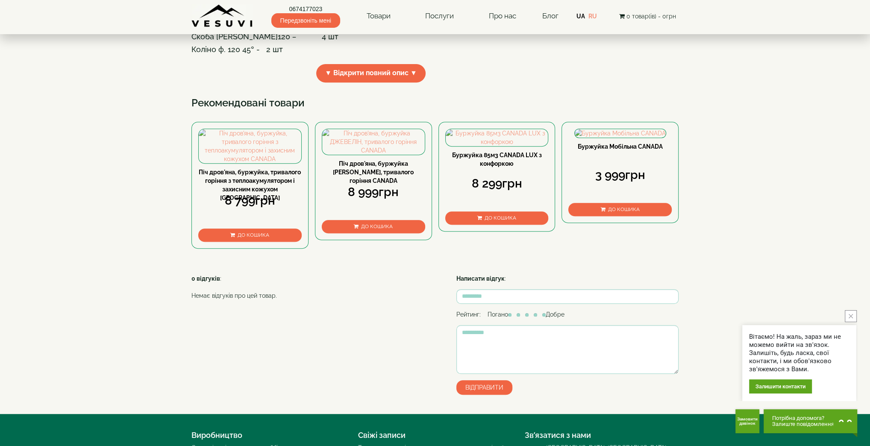
click at [377, 184] on link "Піч дров'яна, буржуйка [PERSON_NAME], тривалого горіння CANADA" at bounding box center [373, 172] width 81 height 24
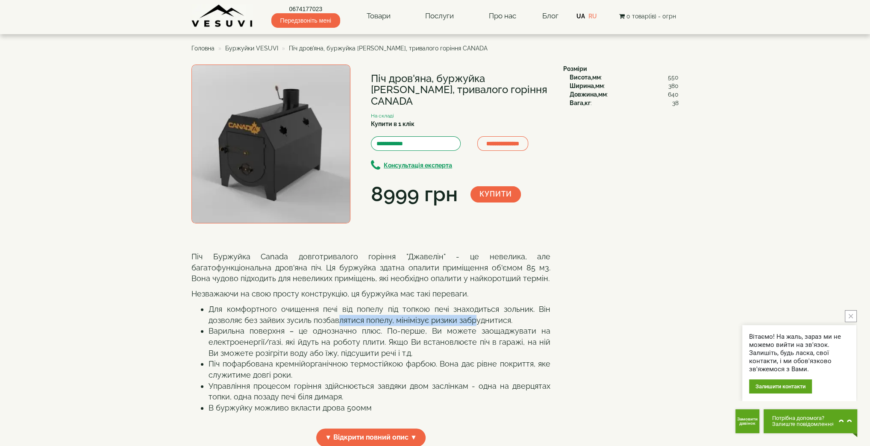
drag, startPoint x: 360, startPoint y: 317, endPoint x: 475, endPoint y: 321, distance: 114.5
click at [475, 321] on li "Для комфортного очищення печі від попелу під топкою печі знаходиться зольник. В…" at bounding box center [379, 315] width 342 height 22
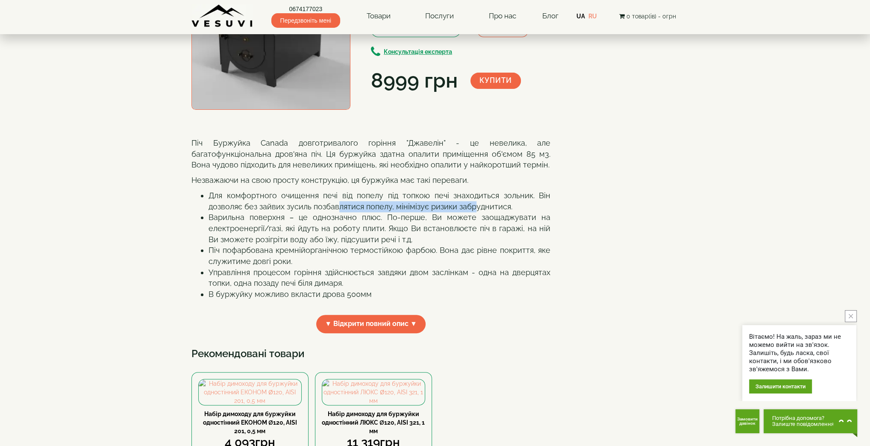
scroll to position [228, 0]
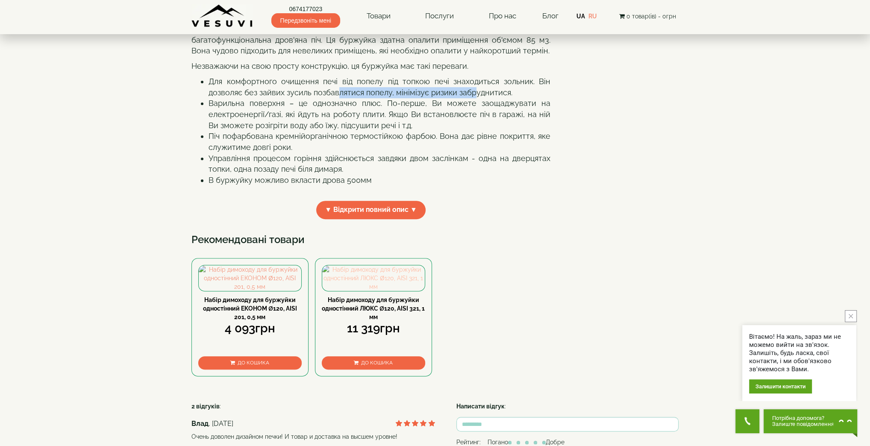
click at [402, 291] on img at bounding box center [373, 278] width 103 height 26
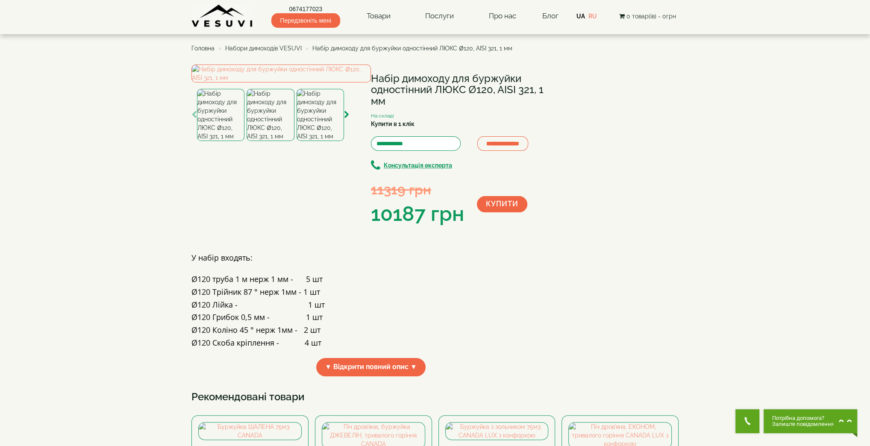
click at [274, 49] on span "Набори димоходів VESUVI" at bounding box center [263, 48] width 76 height 7
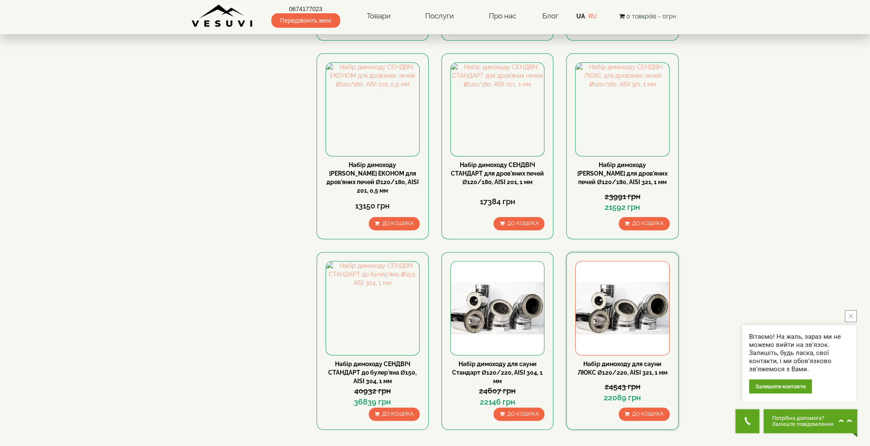
scroll to position [455, 0]
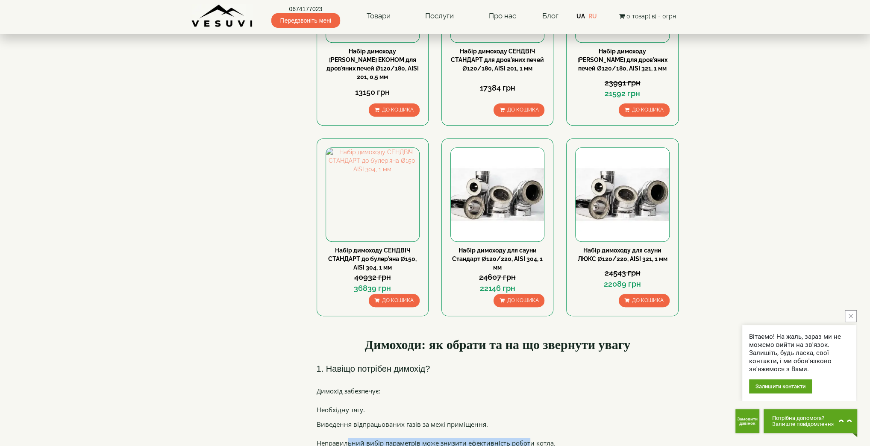
drag, startPoint x: 341, startPoint y: 408, endPoint x: 523, endPoint y: 399, distance: 181.8
click at [522, 438] on p "Неправильний вибір параметрів може знизити ефективність роботи котла." at bounding box center [498, 443] width 362 height 10
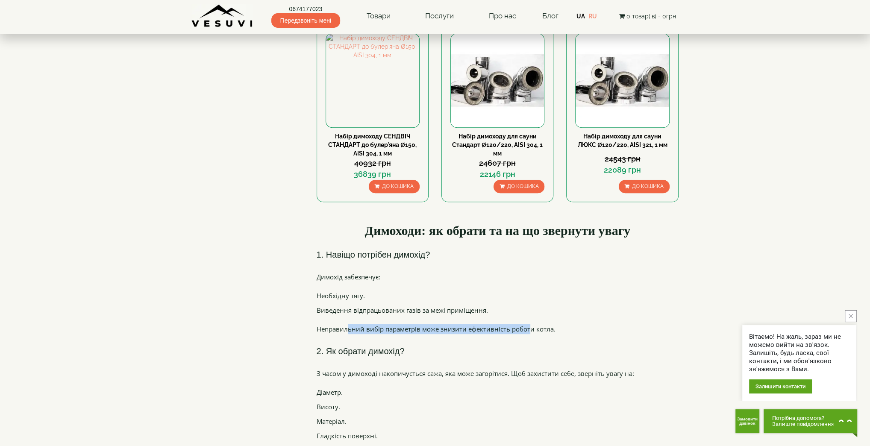
scroll to position [684, 0]
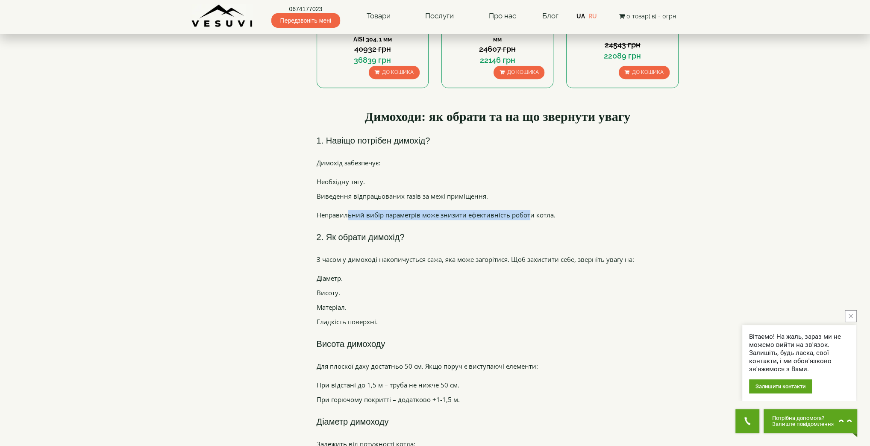
drag, startPoint x: 322, startPoint y: 325, endPoint x: 544, endPoint y: 330, distance: 221.8
click at [544, 361] on p "Для плоскої даху достатньо 50 см. Якщо поруч є виступаючі елементи:" at bounding box center [498, 366] width 362 height 10
drag, startPoint x: 324, startPoint y: 348, endPoint x: 394, endPoint y: 351, distance: 70.5
click at [394, 380] on li "При відстані до 1,5 м – труба не нижче 50 см." at bounding box center [498, 385] width 362 height 10
drag, startPoint x: 322, startPoint y: 385, endPoint x: 350, endPoint y: 384, distance: 28.6
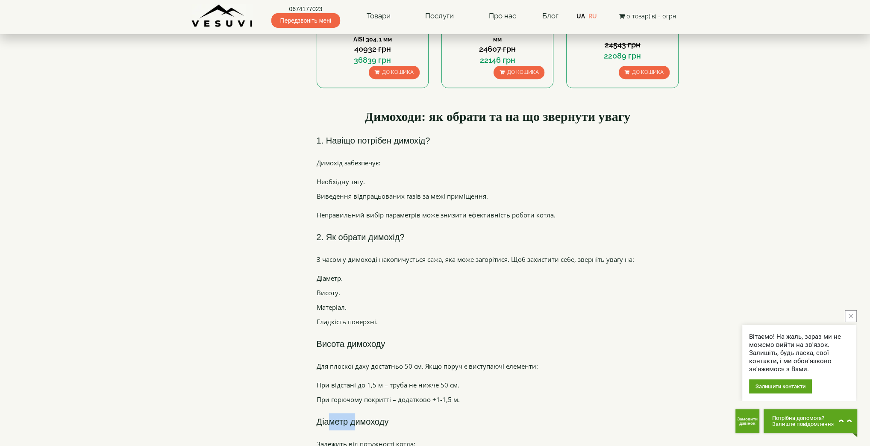
click at [349, 413] on h3 "Діаметр димоходу" at bounding box center [498, 421] width 362 height 17
drag, startPoint x: 350, startPoint y: 363, endPoint x: 446, endPoint y: 366, distance: 95.3
click at [442, 394] on li "При горючому покритті – додатково +1-1,5 м." at bounding box center [498, 399] width 362 height 10
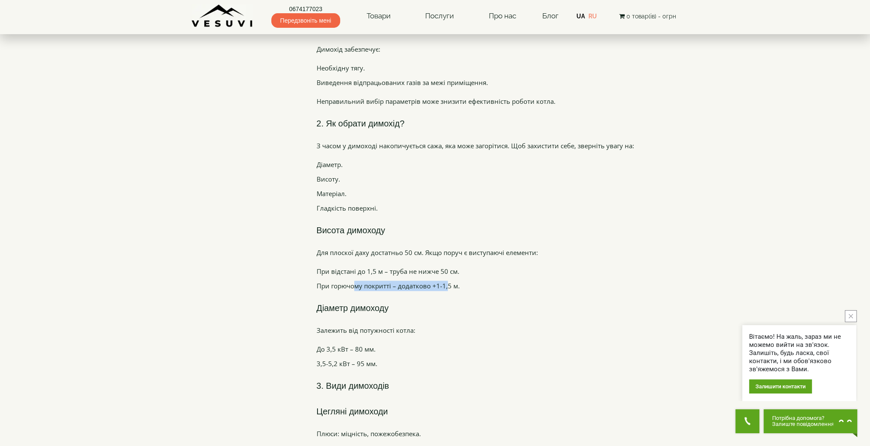
drag, startPoint x: 331, startPoint y: 292, endPoint x: 414, endPoint y: 289, distance: 82.9
click at [414, 325] on p "Залежить від потужності котла:" at bounding box center [498, 330] width 362 height 10
click at [349, 377] on h3 "3. Види димоходів" at bounding box center [498, 385] width 362 height 17
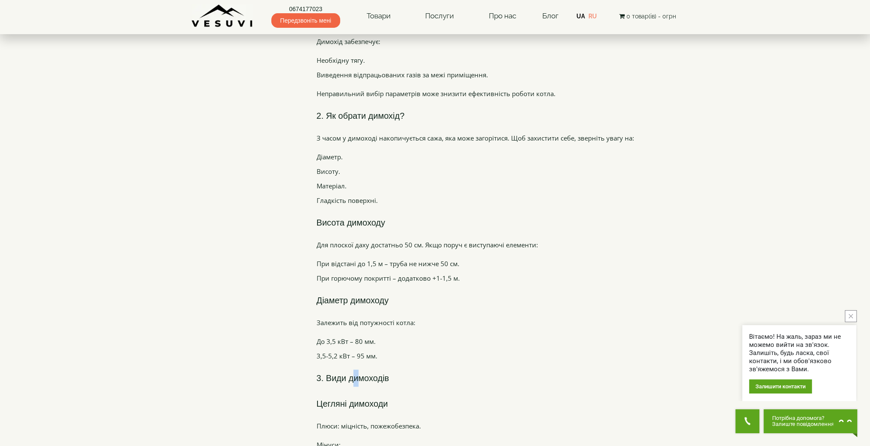
scroll to position [911, 0]
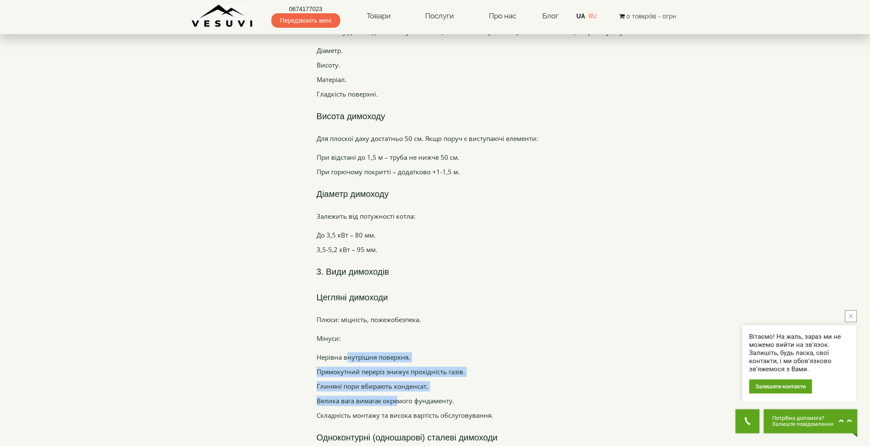
drag, startPoint x: 342, startPoint y: 320, endPoint x: 388, endPoint y: 367, distance: 66.2
click at [388, 367] on ul "Нерівна внутрішня поверхня. Прямокутний переріз знижує прохідність газів. Глиня…" at bounding box center [498, 386] width 362 height 68
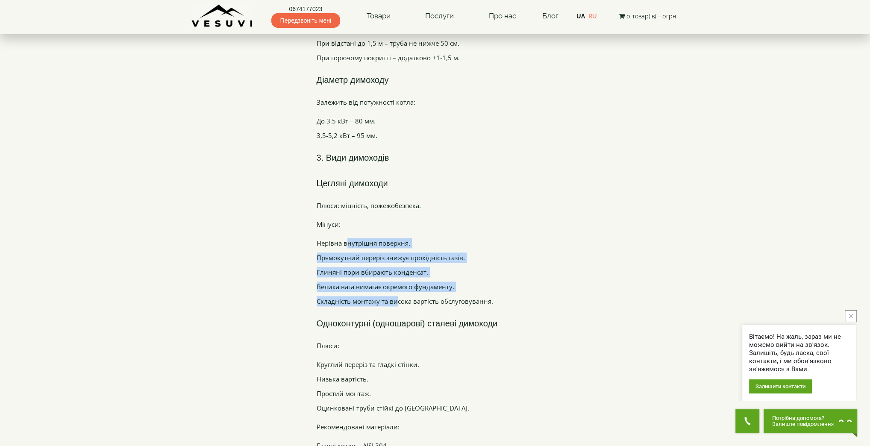
scroll to position [1139, 0]
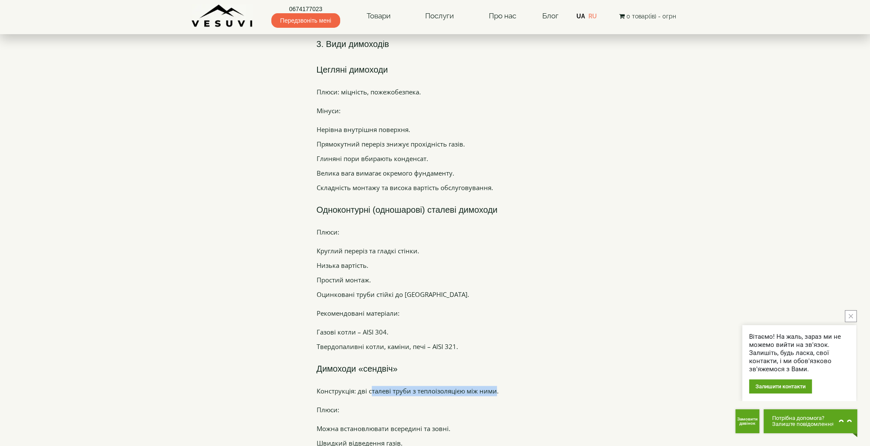
drag, startPoint x: 366, startPoint y: 349, endPoint x: 488, endPoint y: 352, distance: 121.8
click at [488, 386] on p "Конструкція: дві сталеві труби з теплоізоляцією між ними." at bounding box center [498, 391] width 362 height 10
drag, startPoint x: 357, startPoint y: 391, endPoint x: 443, endPoint y: 417, distance: 90.1
click at [443, 423] on ul "Можна встановлювати всередині та зовні. Швидкий відведення газів. Мінімальне ут…" at bounding box center [498, 442] width 362 height 39
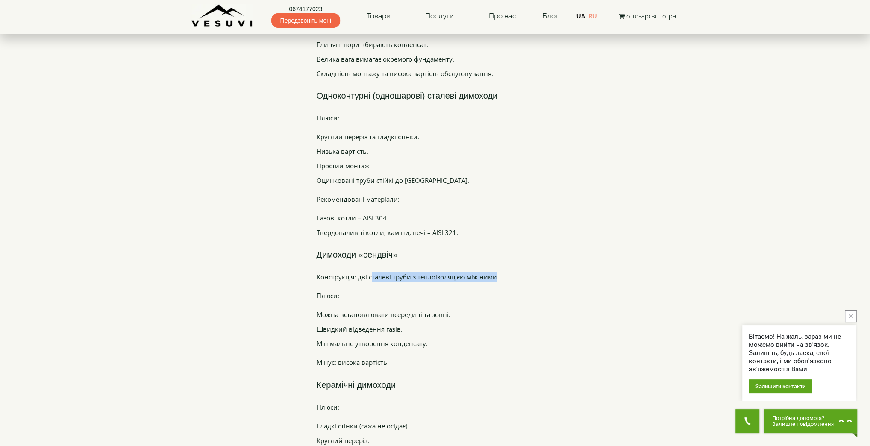
drag, startPoint x: 318, startPoint y: 369, endPoint x: 414, endPoint y: 394, distance: 98.8
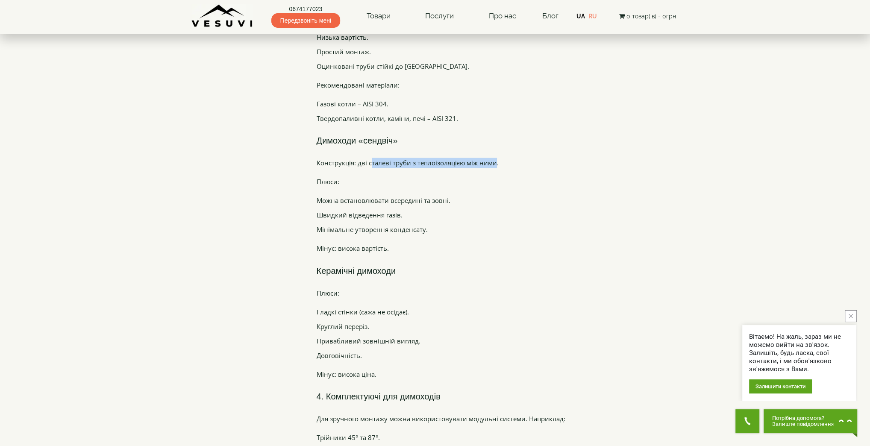
drag, startPoint x: 333, startPoint y: 334, endPoint x: 392, endPoint y: 334, distance: 59.4
click at [392, 369] on p "Мінус: висока ціна." at bounding box center [498, 374] width 362 height 10
drag, startPoint x: 355, startPoint y: 358, endPoint x: 473, endPoint y: 359, distance: 118.8
click at [470, 387] on h3 "4. Комплектуючі для димоходів" at bounding box center [498, 395] width 362 height 17
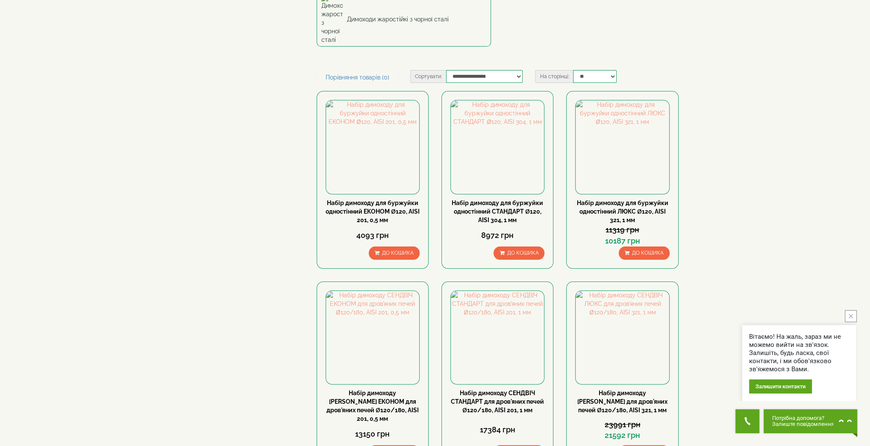
scroll to position [0, 0]
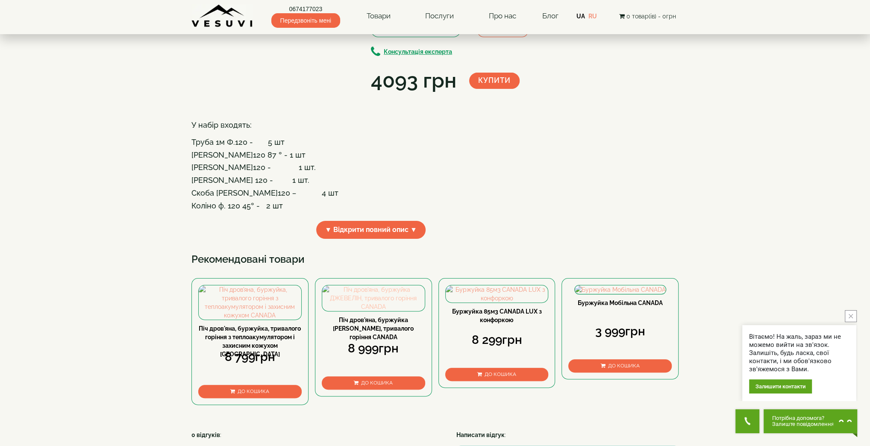
scroll to position [228, 0]
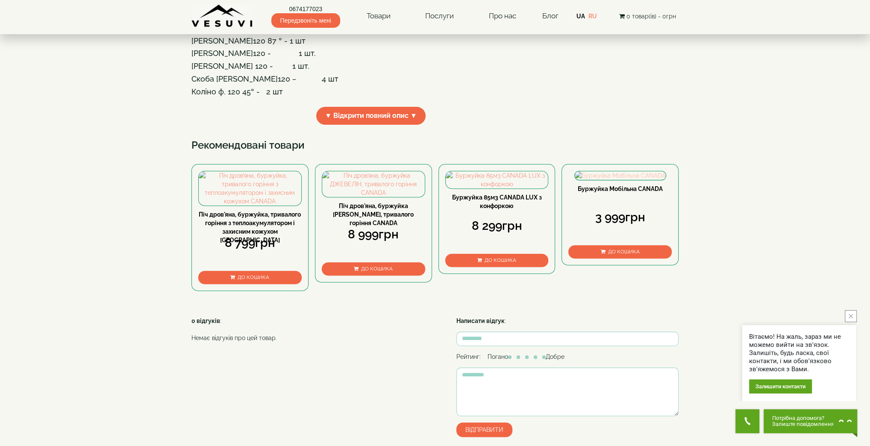
click at [615, 180] on img at bounding box center [620, 175] width 91 height 9
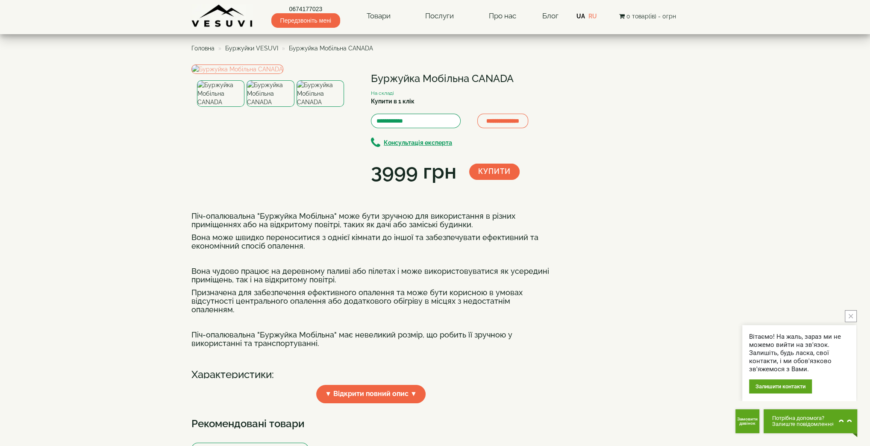
scroll to position [342, 0]
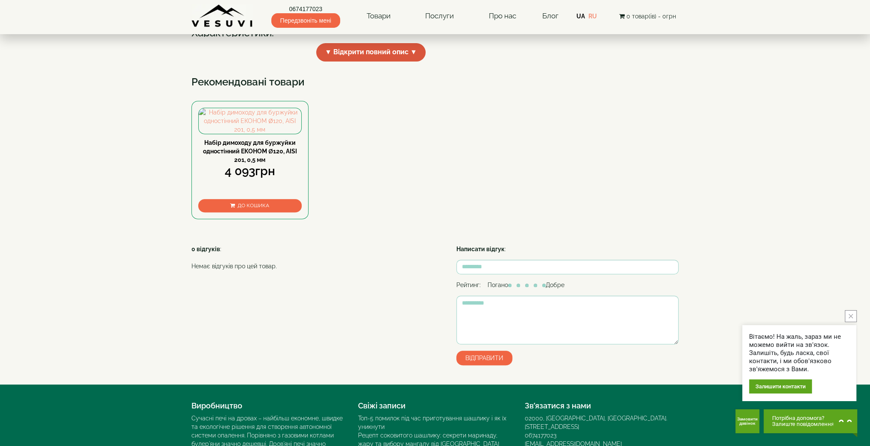
click at [379, 62] on span "▼ Відкрити повний опис ▼" at bounding box center [370, 52] width 109 height 18
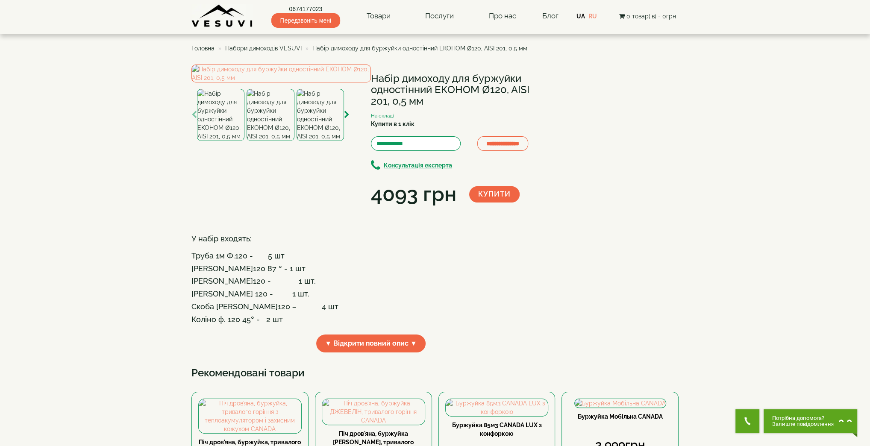
click at [290, 49] on span "Набори димоходів VESUVI" at bounding box center [263, 48] width 76 height 7
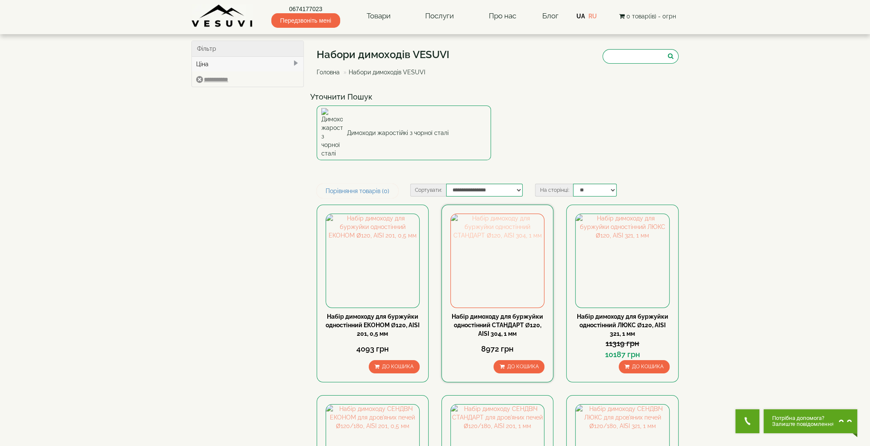
click at [471, 259] on img at bounding box center [497, 260] width 93 height 93
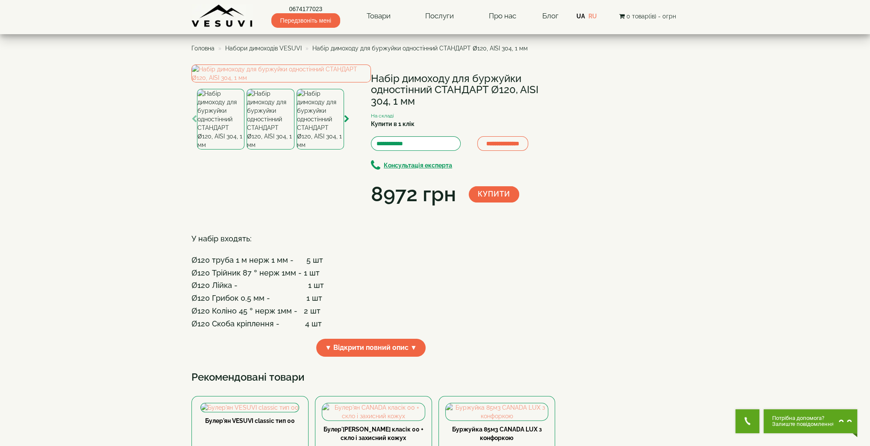
scroll to position [228, 0]
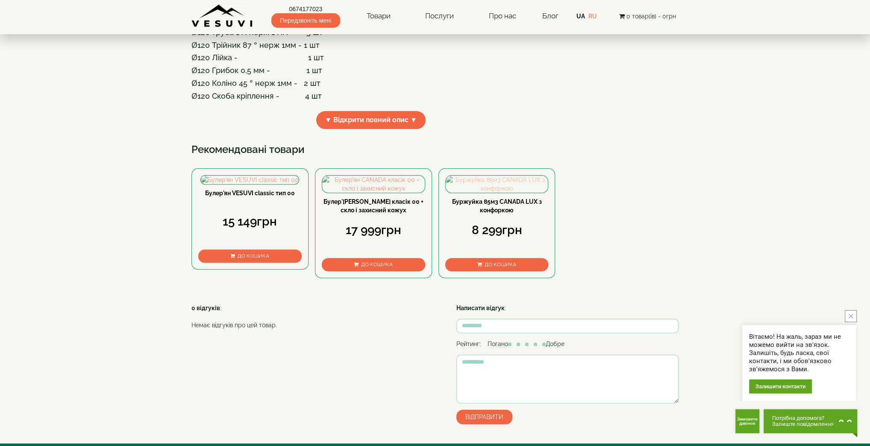
click at [496, 193] on img at bounding box center [497, 184] width 103 height 17
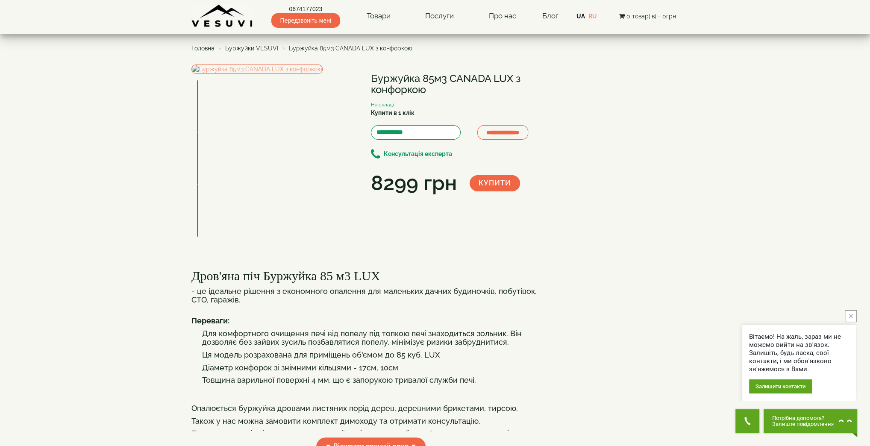
scroll to position [114, 0]
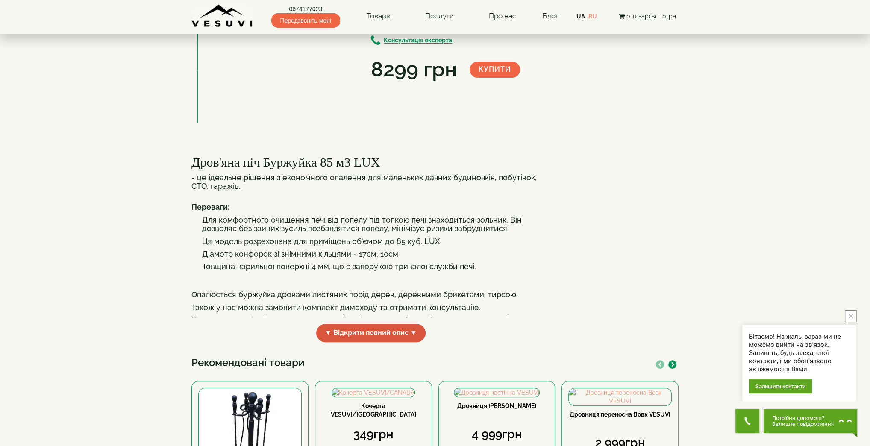
click at [352, 342] on span "▼ Відкрити повний опис ▼" at bounding box center [370, 333] width 109 height 18
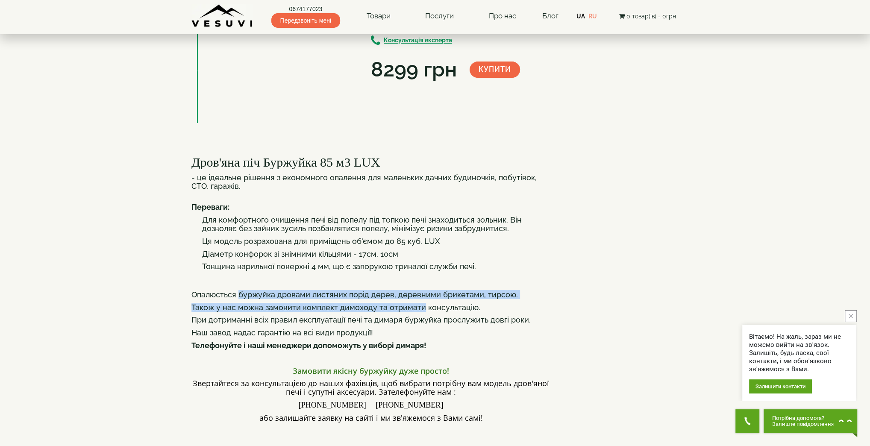
drag, startPoint x: 239, startPoint y: 330, endPoint x: 422, endPoint y: 339, distance: 183.9
click at [422, 339] on div "Дров'яна піч Буржуйка 85 м3 LUX - це ідеальне рішення з економного опалення для…" at bounding box center [370, 425] width 359 height 557
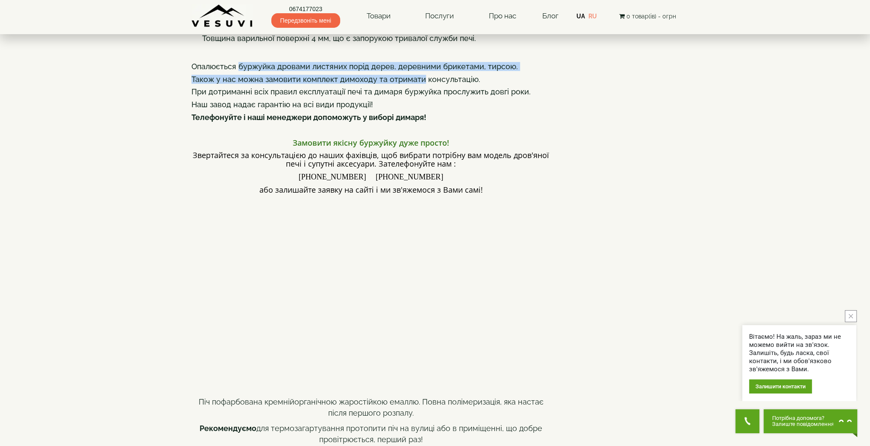
scroll to position [455, 0]
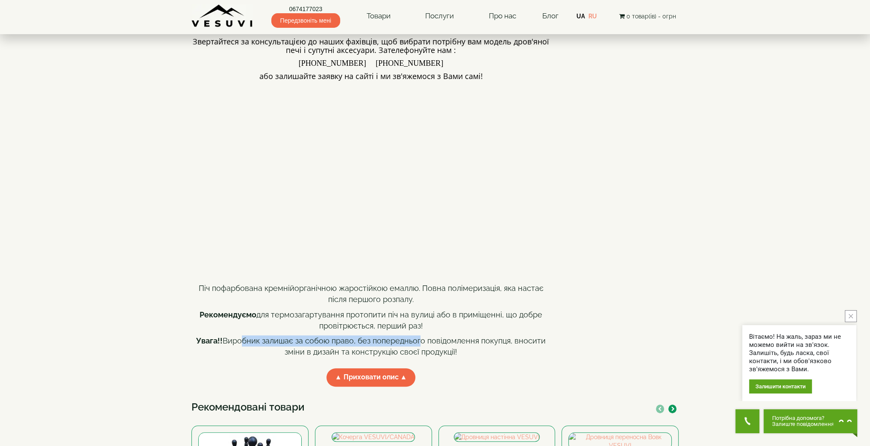
drag, startPoint x: 251, startPoint y: 375, endPoint x: 421, endPoint y: 377, distance: 170.0
click at [421, 357] on p "Увага!! Виробник залишає за собою право, без попереднього повідомлення покупця,…" at bounding box center [370, 346] width 359 height 22
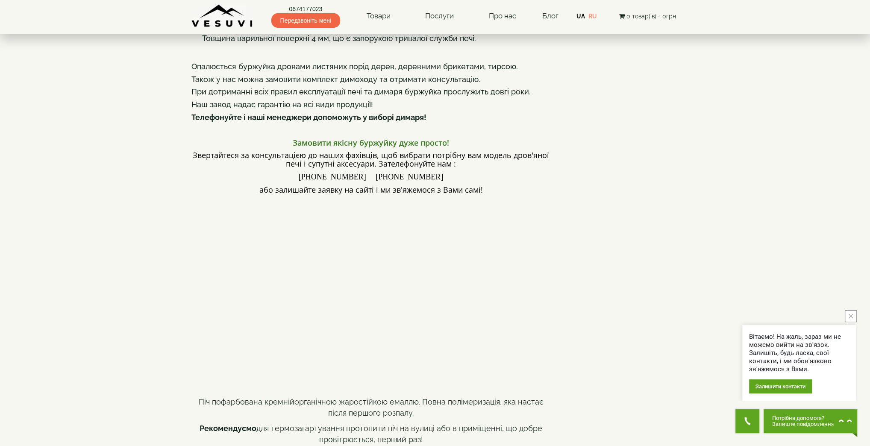
scroll to position [228, 0]
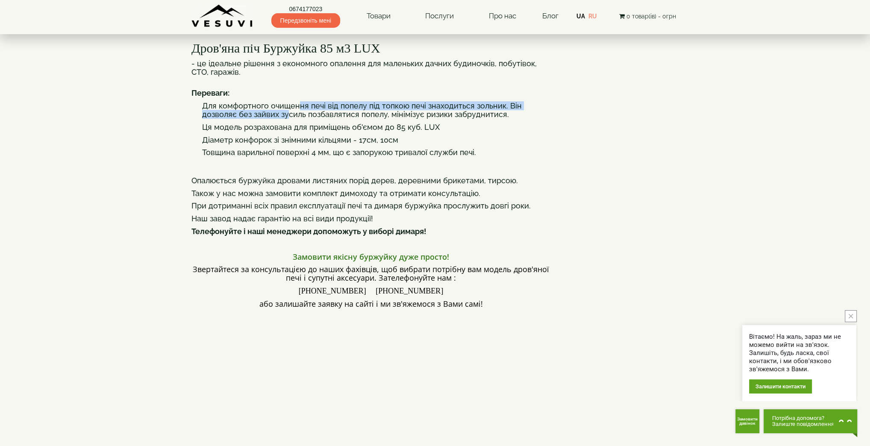
drag, startPoint x: 298, startPoint y: 144, endPoint x: 287, endPoint y: 151, distance: 12.9
click at [287, 119] on h4 "Для комфортного очищення печі від попелу під топкою печі знаходиться зольник. В…" at bounding box center [376, 110] width 348 height 17
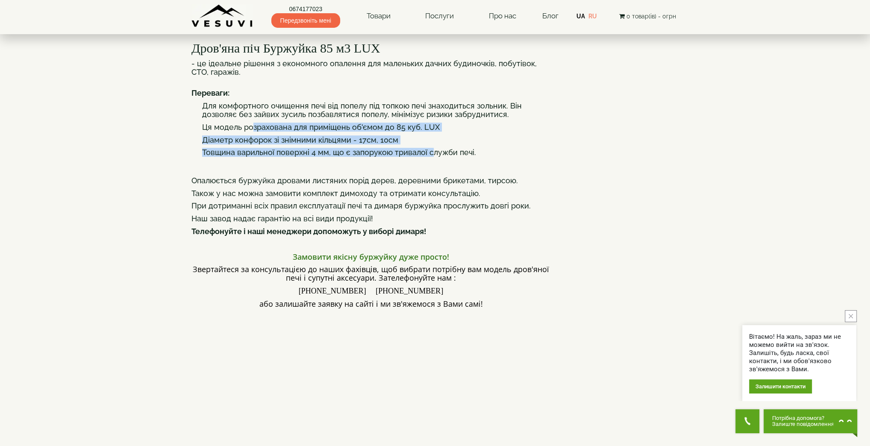
drag, startPoint x: 252, startPoint y: 161, endPoint x: 431, endPoint y: 183, distance: 181.2
click at [431, 183] on div "Дров'яна піч Буржуйка 85 м3 LUX - це ідеальне рішення з економного опалення для…" at bounding box center [370, 310] width 359 height 557
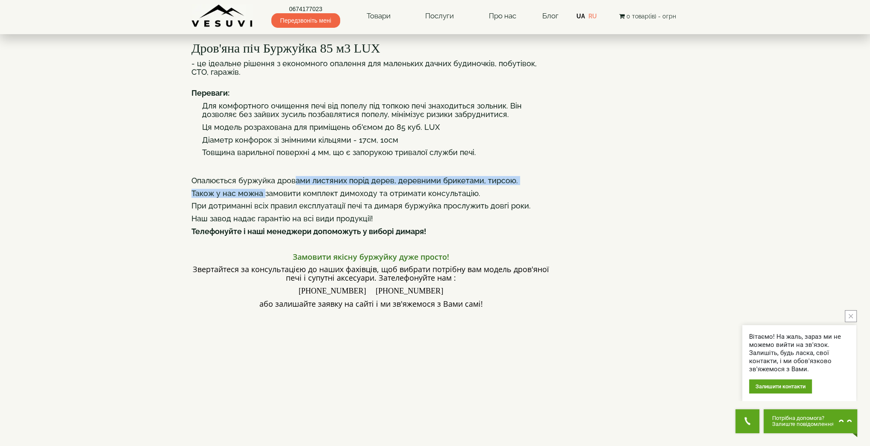
drag, startPoint x: 265, startPoint y: 219, endPoint x: 299, endPoint y: 215, distance: 34.3
click at [299, 215] on div "Дров'яна піч Буржуйка 85 м3 LUX - це ідеальне рішення з економного опалення для…" at bounding box center [370, 310] width 359 height 557
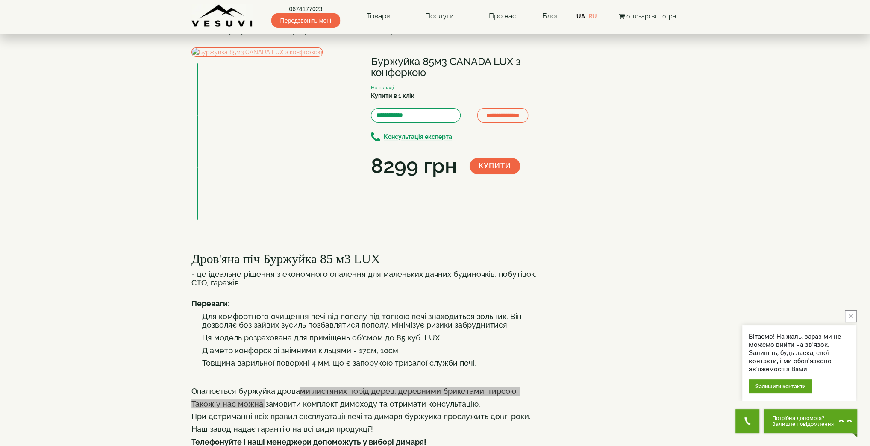
scroll to position [0, 0]
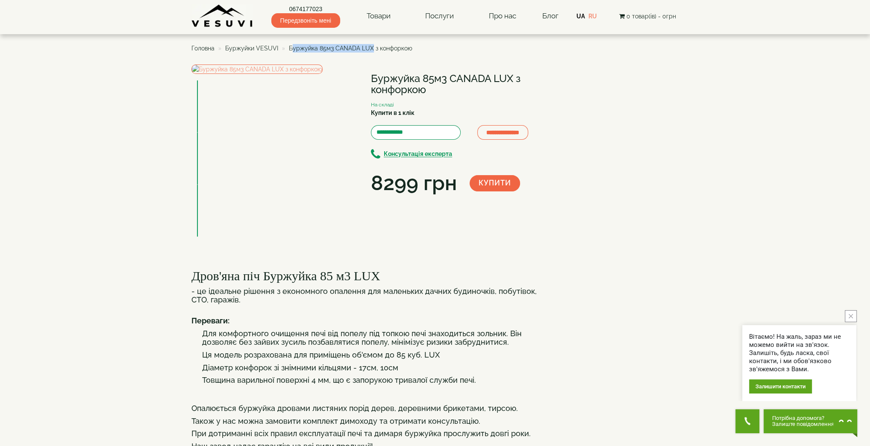
drag, startPoint x: 290, startPoint y: 47, endPoint x: 370, endPoint y: 49, distance: 80.8
click at [370, 49] on span "Буржуйка 85м3 CANADA LUX з конфоркою" at bounding box center [350, 48] width 123 height 7
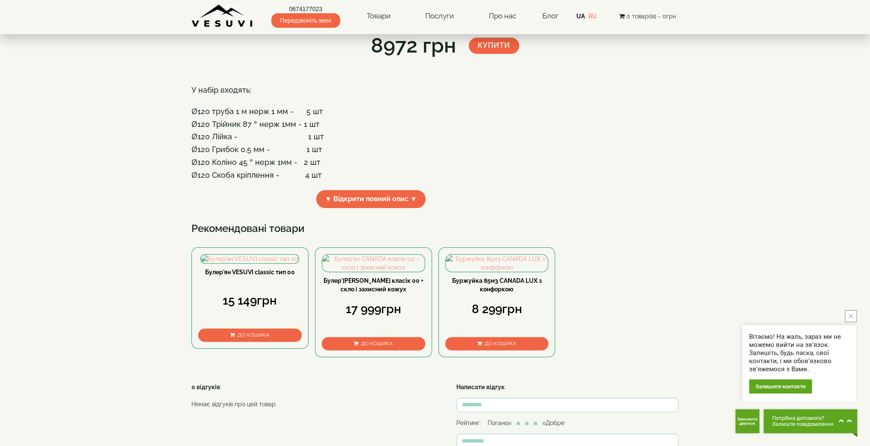
scroll to position [114, 0]
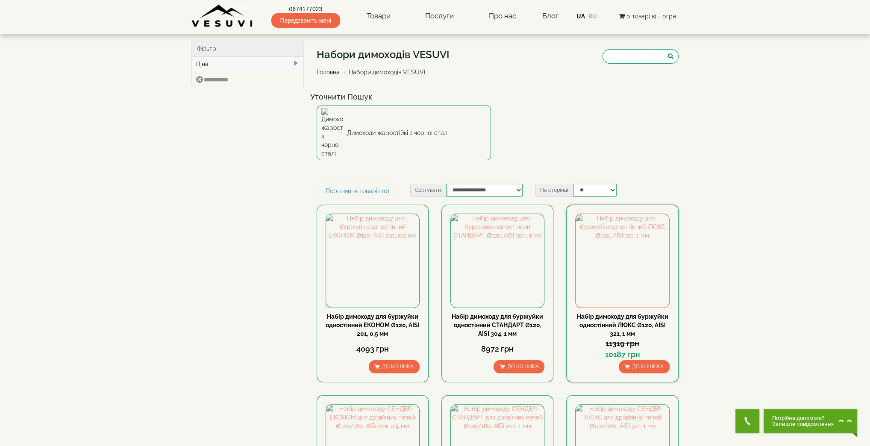
click at [625, 313] on link "Набір димоходу для буржуйки одностінний ЛЮКС Ø120, AISI 321, 1 мм" at bounding box center [622, 325] width 91 height 24
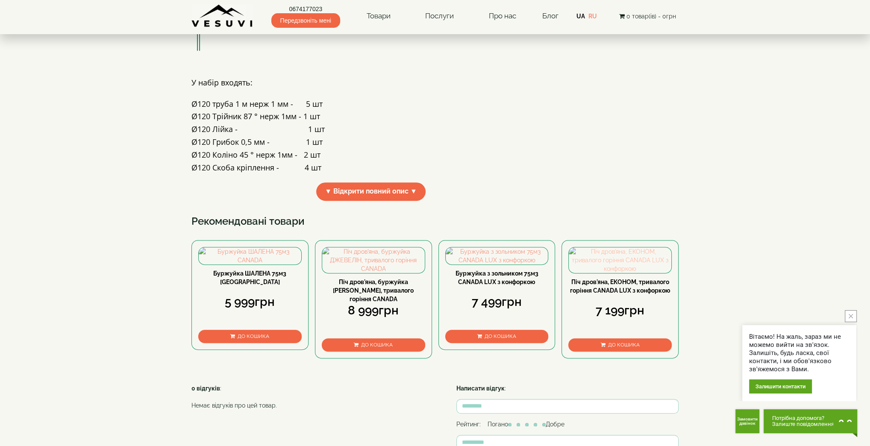
scroll to position [342, 0]
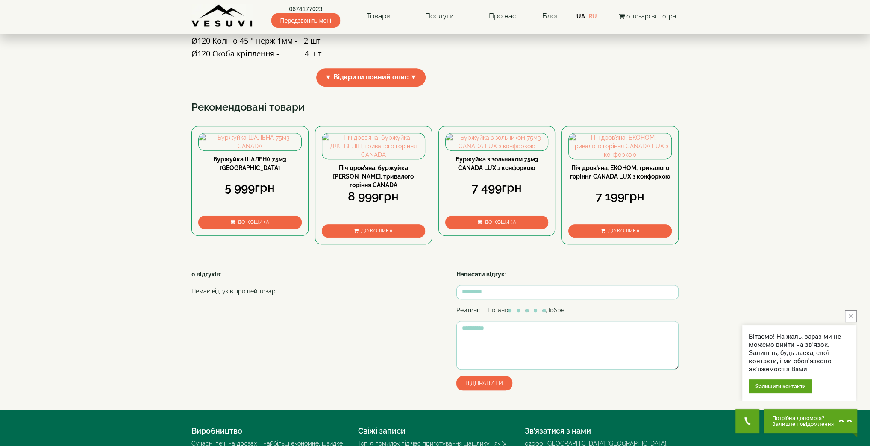
click at [623, 180] on link "Піч дров'яна, ЕКОНОМ, тривалого горіння CANADA LUX з конфоркою" at bounding box center [620, 171] width 100 height 15
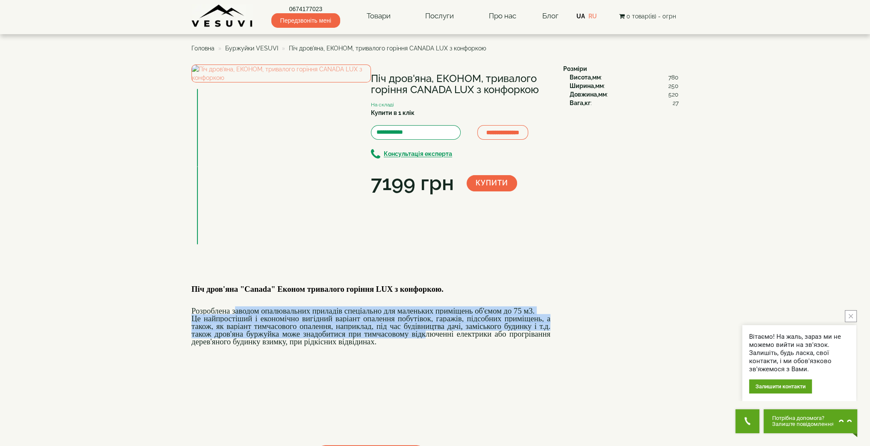
drag, startPoint x: 237, startPoint y: 335, endPoint x: 425, endPoint y: 362, distance: 190.3
click at [424, 362] on div "Піч дров'яна "Canada" Економ тривалого горіння LUX з конфоркою. Розроблена заво…" at bounding box center [370, 353] width 359 height 171
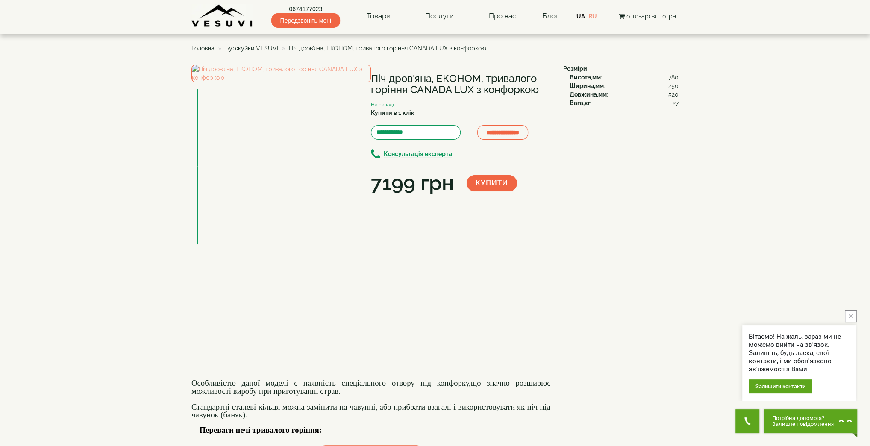
scroll to position [114, 0]
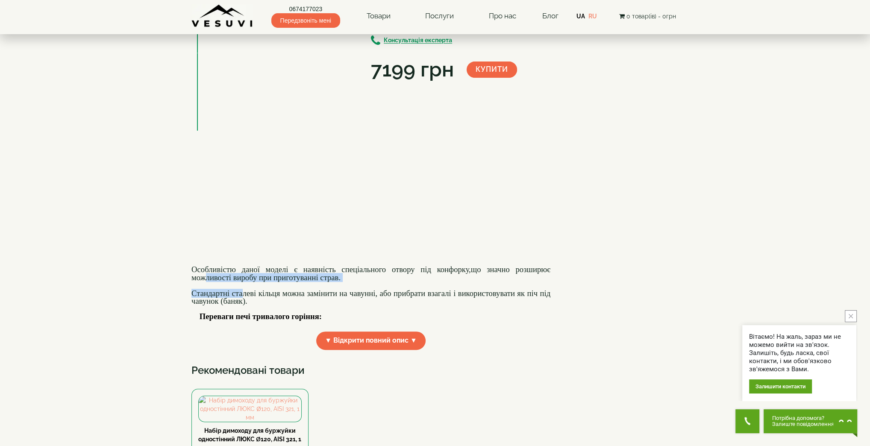
drag, startPoint x: 265, startPoint y: 305, endPoint x: 241, endPoint y: 317, distance: 27.1
click at [241, 317] on div "Піч дров'яна "Canada" Економ тривалого горіння LUX з конфоркою. Розроблена заво…" at bounding box center [370, 239] width 359 height 171
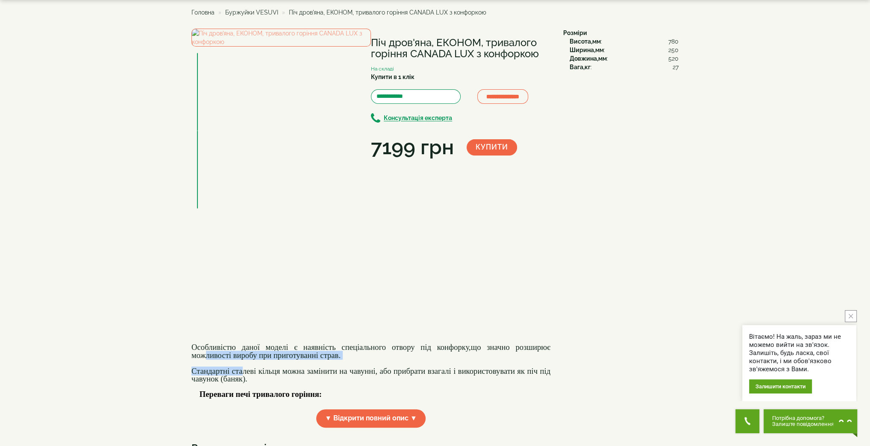
scroll to position [0, 0]
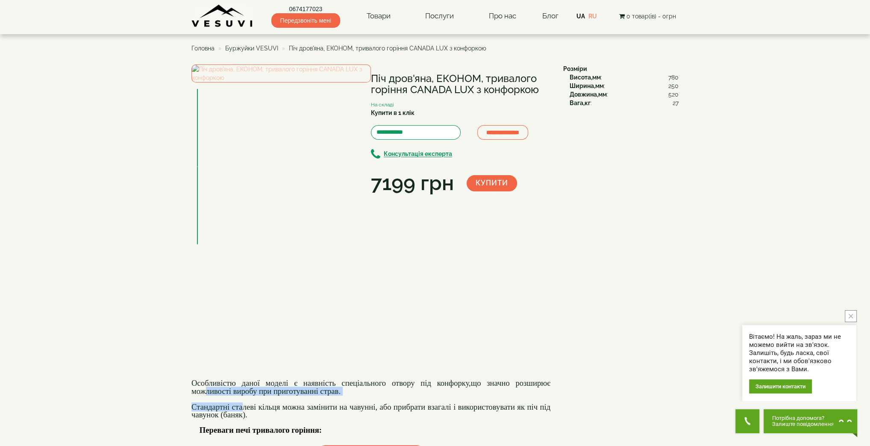
click at [270, 82] on img at bounding box center [280, 74] width 179 height 18
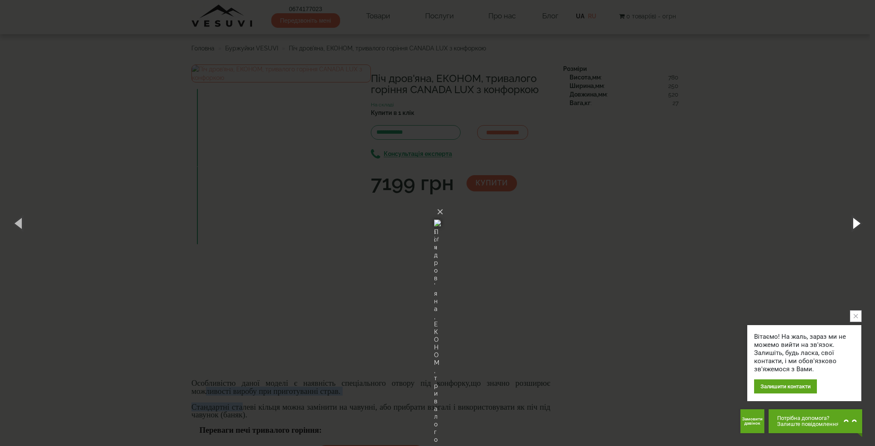
click at [860, 217] on button "button" at bounding box center [855, 223] width 38 height 47
click at [859, 220] on button "button" at bounding box center [855, 223] width 38 height 47
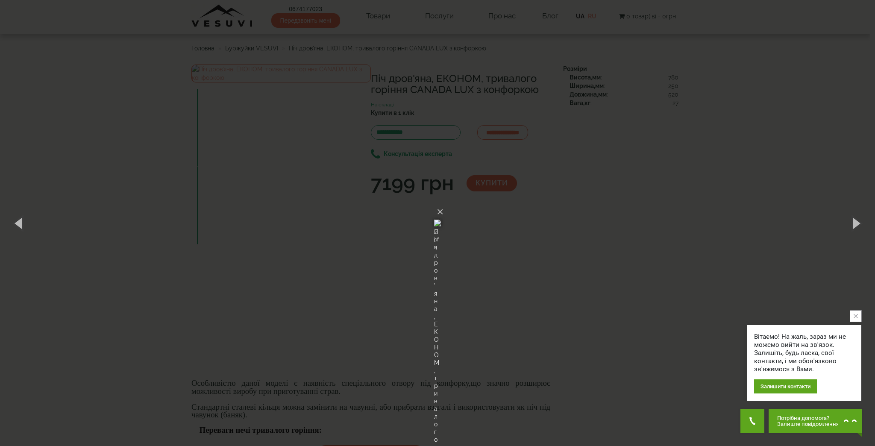
click at [667, 302] on div "× Піч дров'яна, ЕКОНОМ, тривалого горіння CANADA LUX з конфоркою 2 of 2 Loading…" at bounding box center [437, 223] width 875 height 446
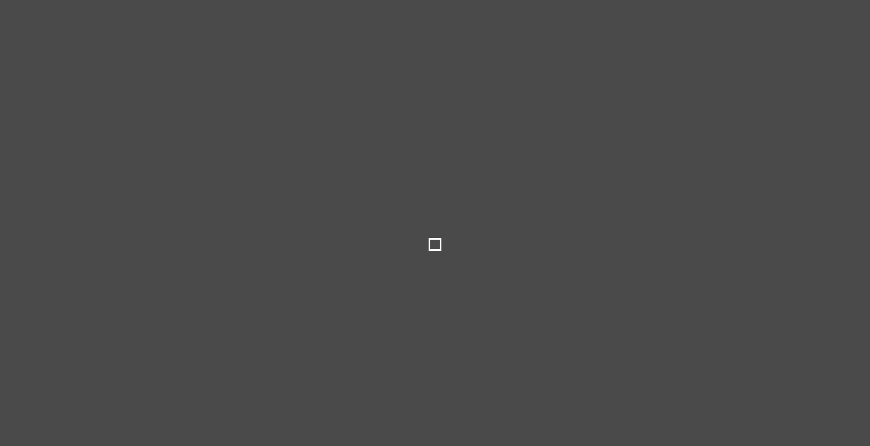
select select
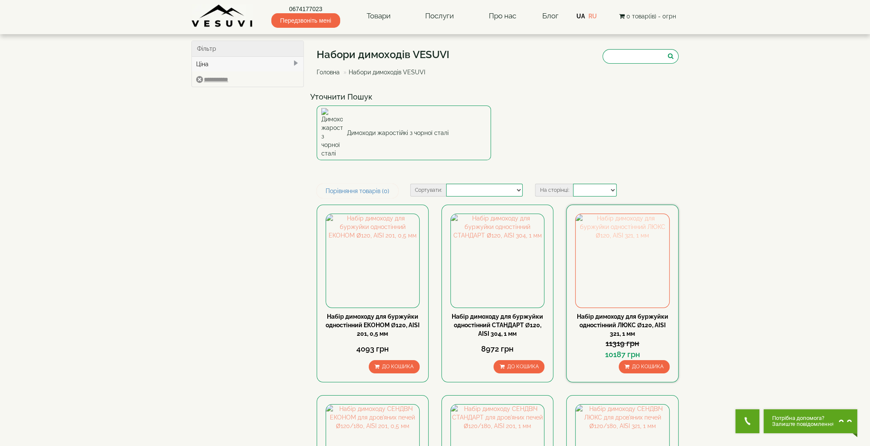
click at [606, 250] on img at bounding box center [621, 260] width 93 height 93
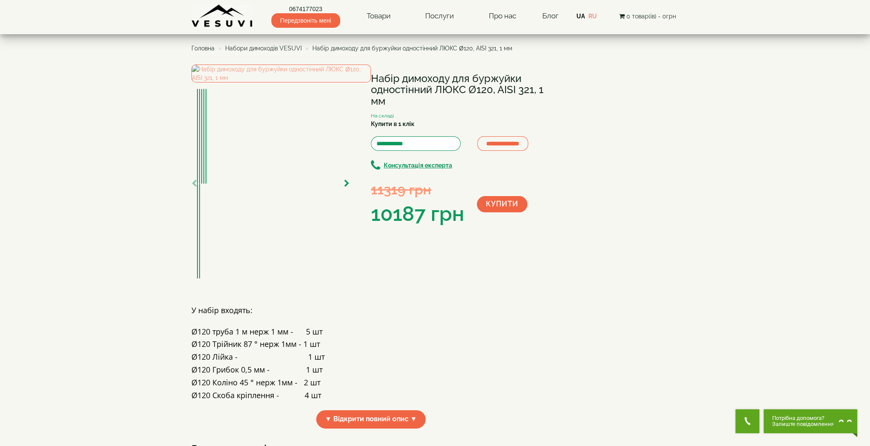
scroll to position [228, 0]
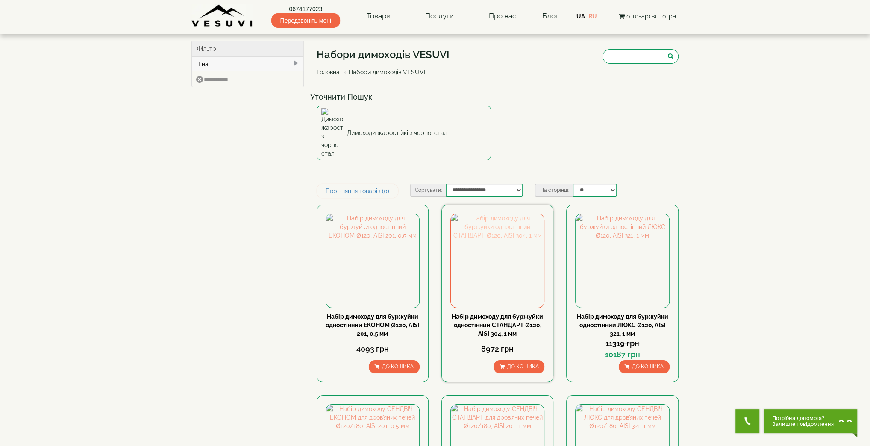
click at [508, 233] on img at bounding box center [497, 260] width 93 height 93
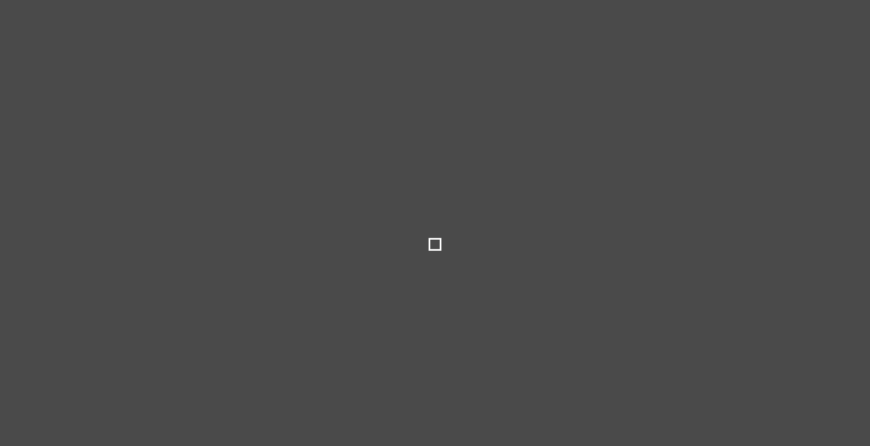
select select
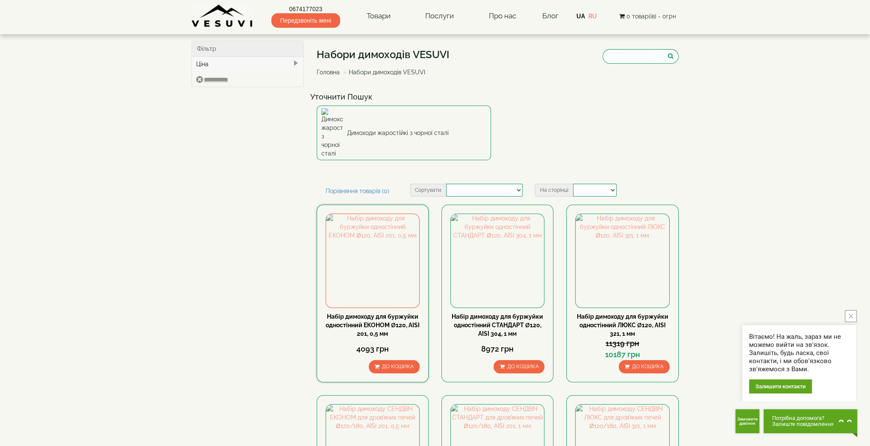
scroll to position [114, 0]
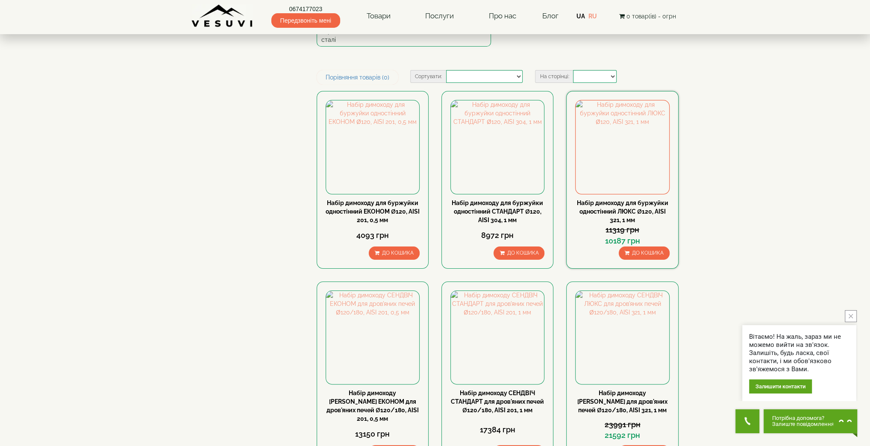
click at [600, 200] on link "Набір димоходу для буржуйки одностінний ЛЮКС Ø120, AISI 321, 1 мм" at bounding box center [622, 212] width 91 height 24
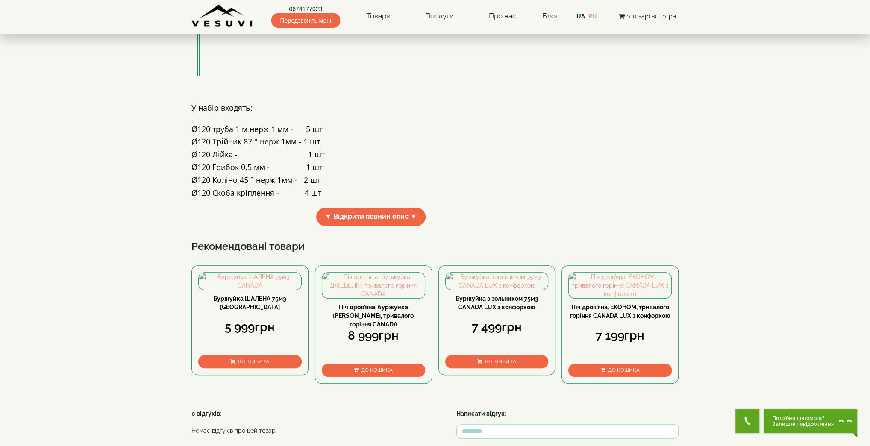
scroll to position [342, 0]
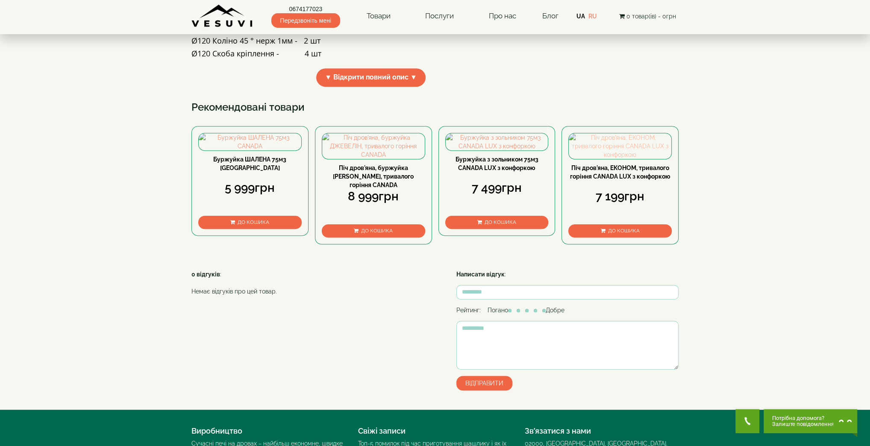
click at [599, 159] on img at bounding box center [620, 146] width 103 height 26
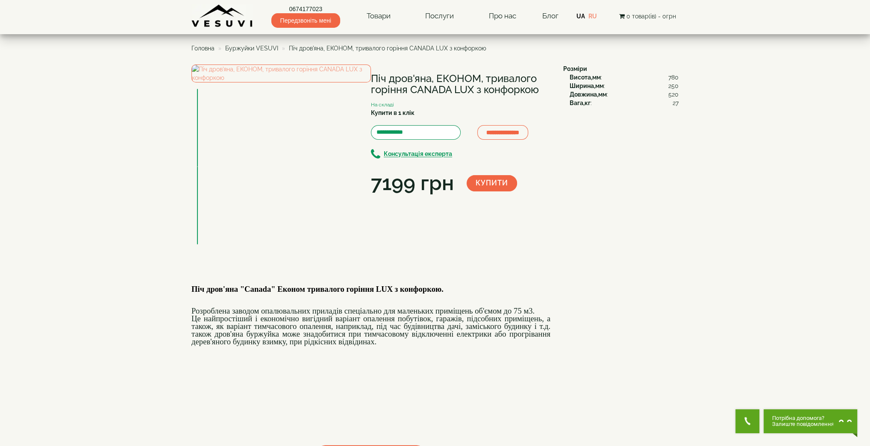
scroll to position [114, 0]
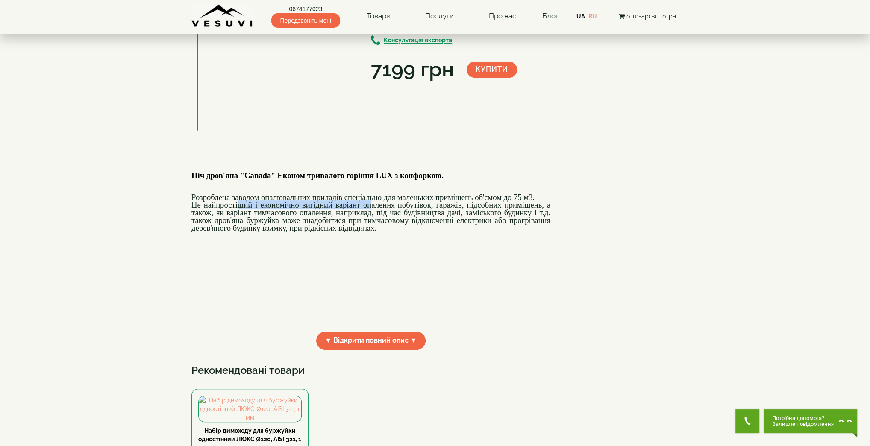
drag, startPoint x: 237, startPoint y: 232, endPoint x: 387, endPoint y: 229, distance: 150.0
click at [378, 228] on font "Це найпростіший і економічно вигідний варіант опалення побутівок, гаражів, підс…" at bounding box center [370, 216] width 359 height 32
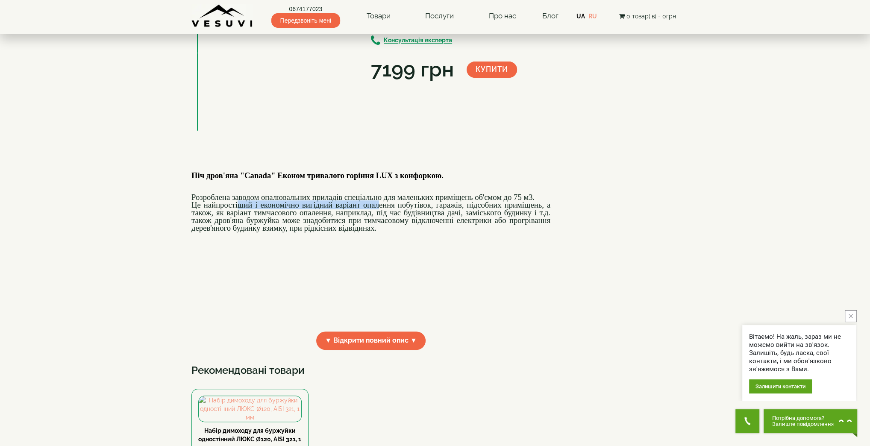
scroll to position [228, 0]
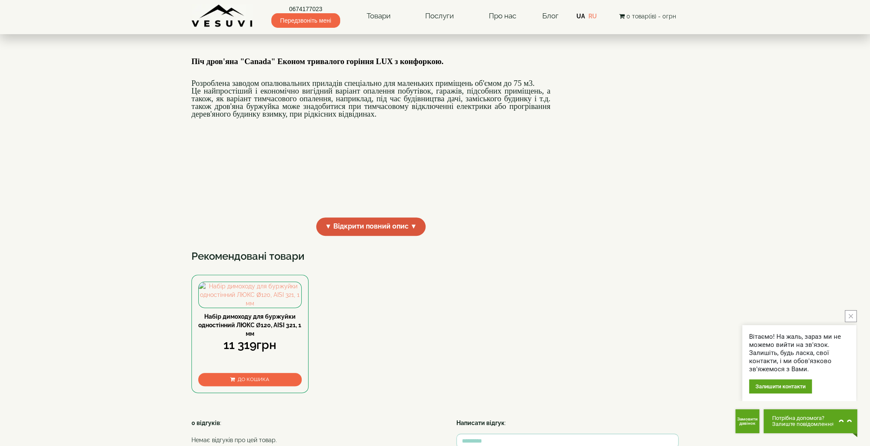
click at [373, 236] on span "▼ Відкрити повний опис ▼" at bounding box center [370, 226] width 109 height 18
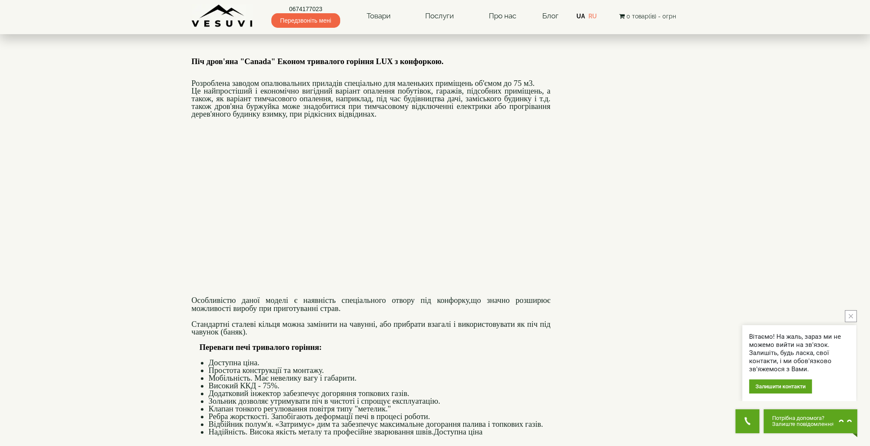
drag, startPoint x: 220, startPoint y: 333, endPoint x: 402, endPoint y: 332, distance: 182.8
click at [402, 312] on p "Особливістю даної моделі є наявність спеціального отвору під конфорку, що значн…" at bounding box center [370, 304] width 359 height 16
drag, startPoint x: 226, startPoint y: 351, endPoint x: 401, endPoint y: 349, distance: 174.7
click at [401, 336] on font "Стандартні сталеві кільця можна замінити на чавунні, або прибрати взагалі і вик…" at bounding box center [370, 328] width 359 height 17
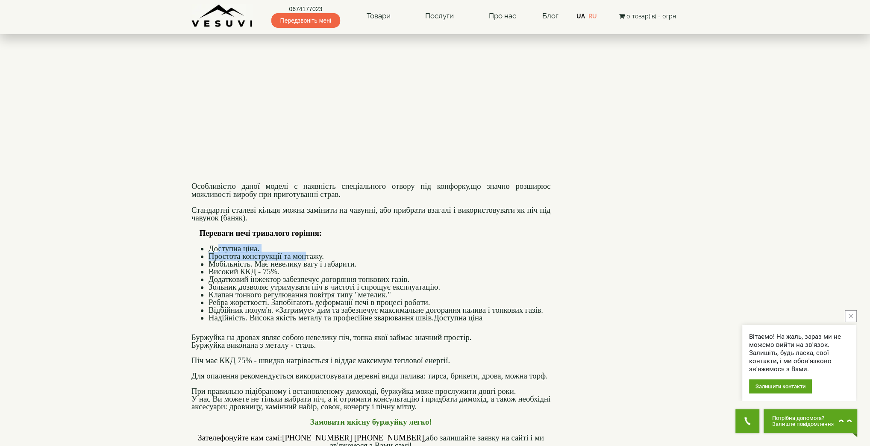
drag, startPoint x: 217, startPoint y: 275, endPoint x: 305, endPoint y: 285, distance: 88.1
click at [305, 285] on ul "Доступна ціна. Простота конструкції та монтажу. Мобільність. Має невелику вагу …" at bounding box center [370, 283] width 359 height 77
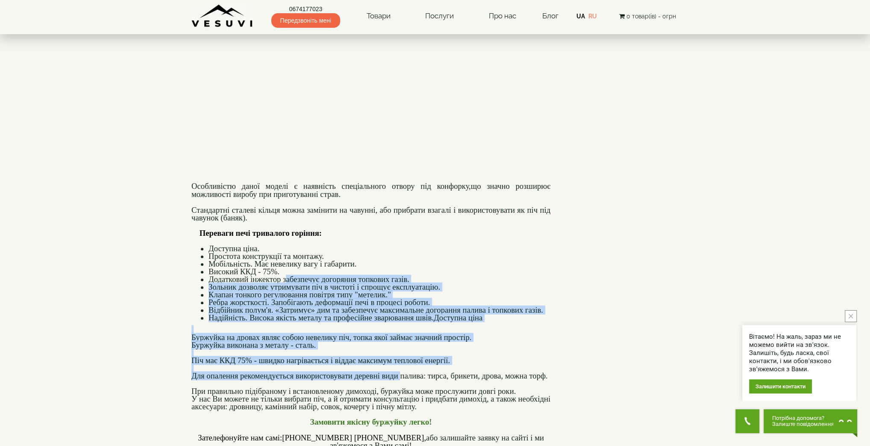
drag, startPoint x: 287, startPoint y: 301, endPoint x: 399, endPoint y: 403, distance: 151.5
click at [399, 403] on div "Піч дров'яна "Canada" Економ тривалого горіння LUX з конфоркою. Розроблена заво…" at bounding box center [370, 381] width 359 height 910
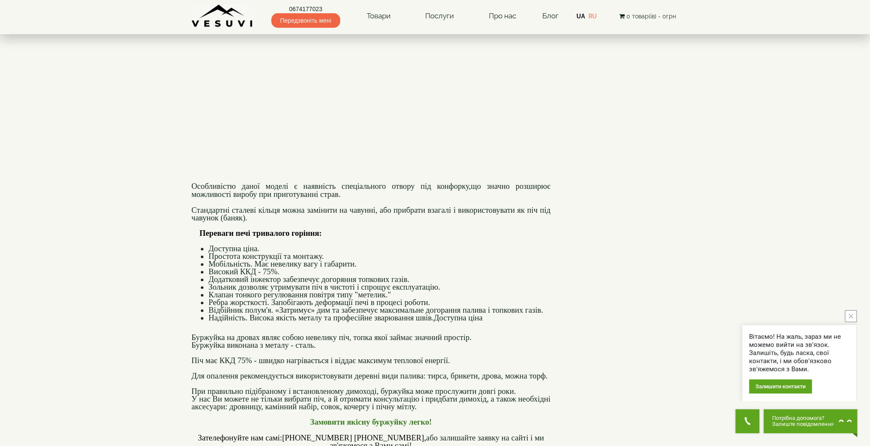
click at [403, 380] on font "Для опалення рекомендується використовувати деревні види палива: тирса, брикети…" at bounding box center [369, 375] width 356 height 9
drag, startPoint x: 524, startPoint y: 399, endPoint x: 531, endPoint y: 398, distance: 7.0
click at [531, 380] on font "Для опалення рекомендується використовувати деревні види палива: тирса, брикети…" at bounding box center [369, 375] width 356 height 9
drag, startPoint x: 208, startPoint y: 416, endPoint x: 412, endPoint y: 419, distance: 204.2
click at [408, 396] on font "При правильно підібраному і встановленому димоході, буржуйка може прослужити до…" at bounding box center [353, 391] width 324 height 9
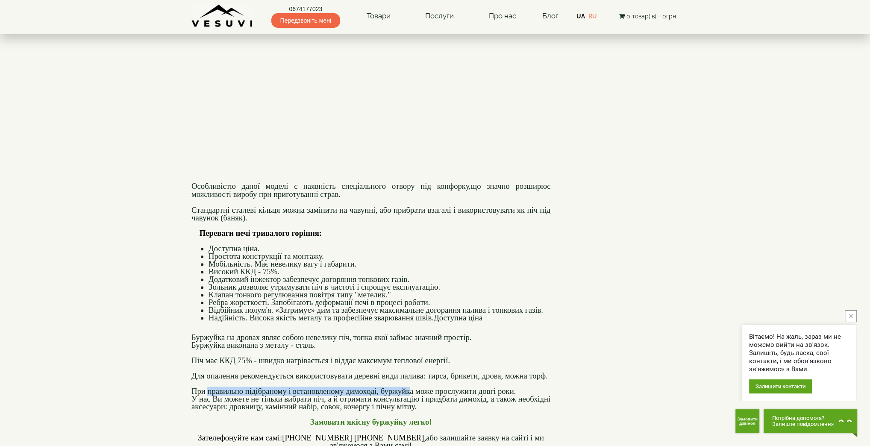
scroll to position [455, 0]
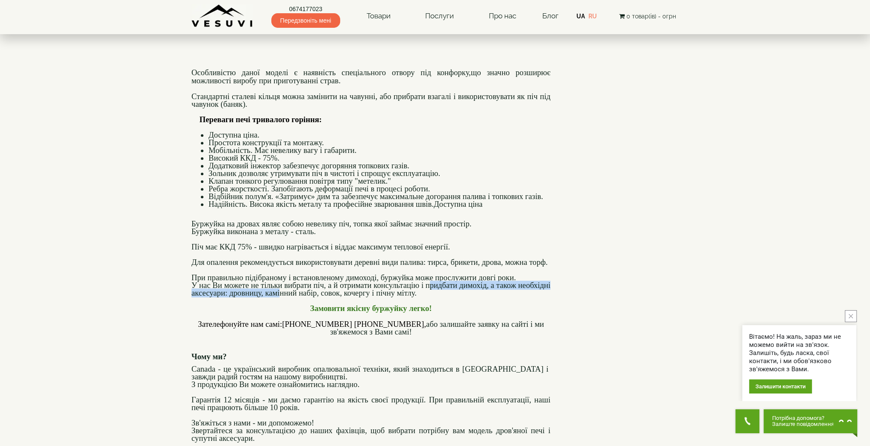
drag, startPoint x: 429, startPoint y: 311, endPoint x: 301, endPoint y: 320, distance: 128.4
click at [289, 297] on font "У нас Ви можете не тільки вибрати піч, а й отримати консультацію і придбати дим…" at bounding box center [370, 289] width 359 height 17
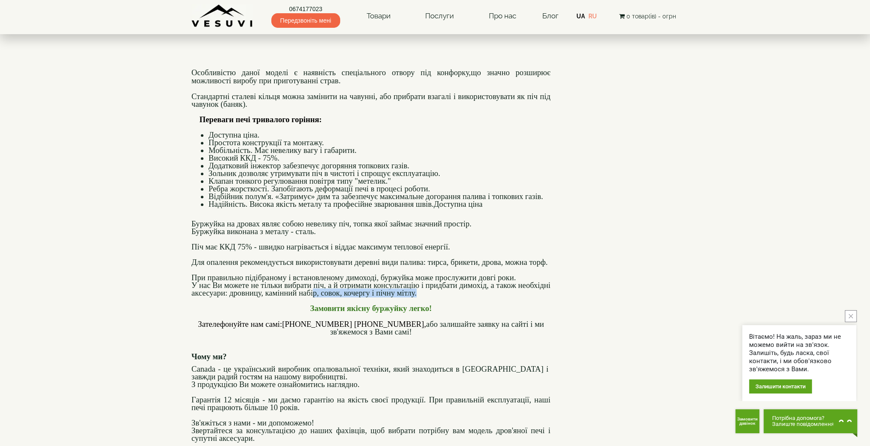
drag, startPoint x: 312, startPoint y: 320, endPoint x: 416, endPoint y: 325, distance: 103.9
click at [416, 325] on div "Піч дров'яна "Canada" Економ тривалого горіння LUX з конфоркою. Розроблена заво…" at bounding box center [370, 267] width 359 height 910
drag, startPoint x: 363, startPoint y: 337, endPoint x: 384, endPoint y: 337, distance: 21.8
click at [382, 313] on b "Замовити якісну буржуйку легко!" at bounding box center [371, 308] width 122 height 9
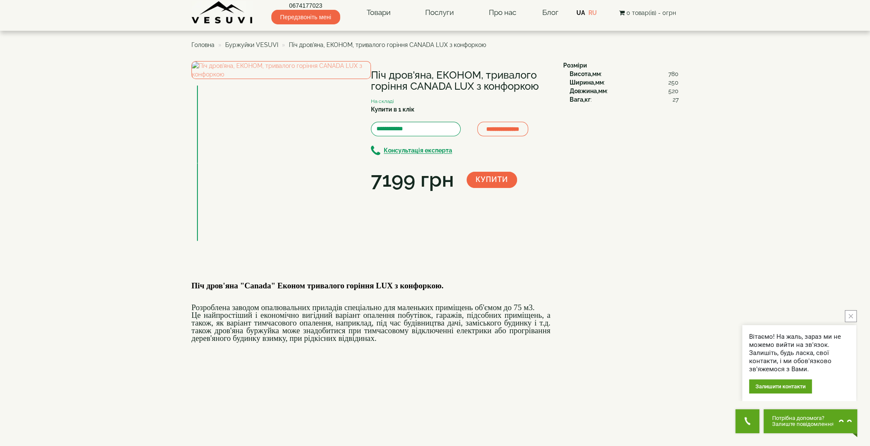
scroll to position [0, 0]
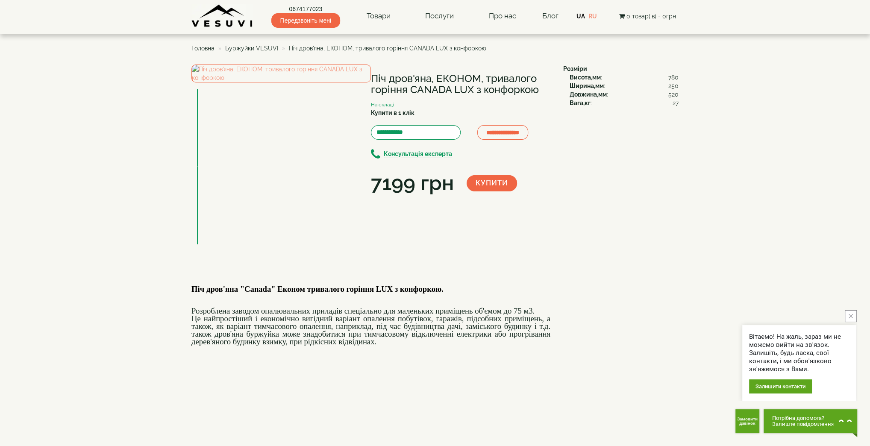
click at [261, 49] on span "Буржуйки VESUVI" at bounding box center [251, 48] width 53 height 7
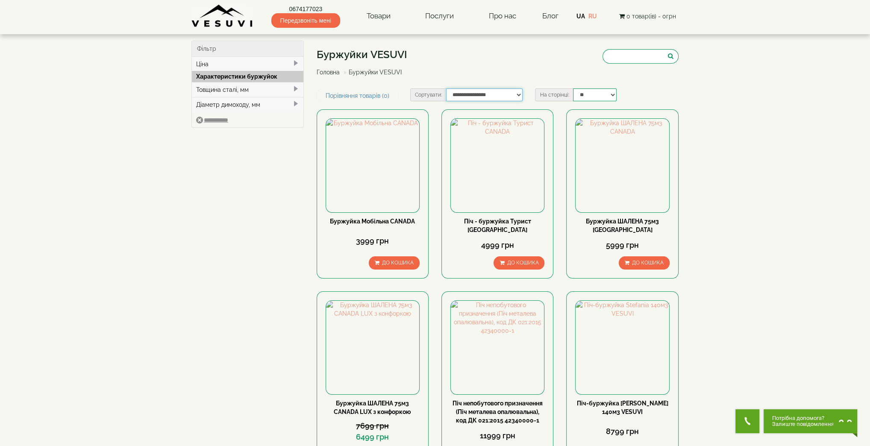
click at [482, 92] on select "**********" at bounding box center [484, 94] width 76 height 13
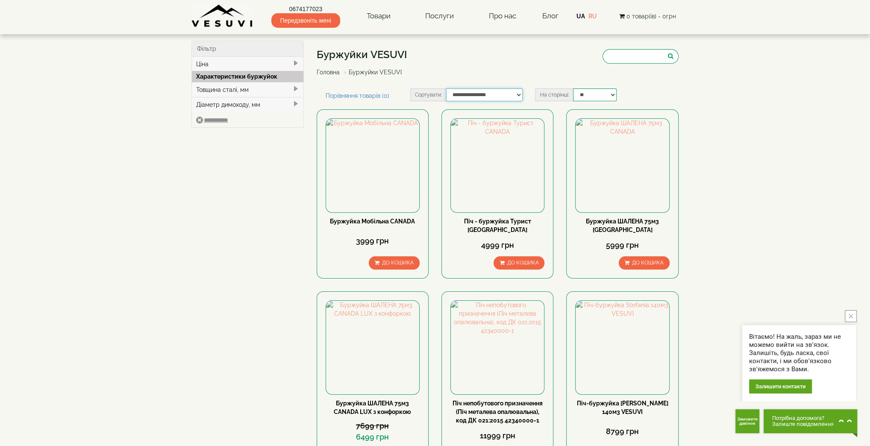
select select "**********"
click at [446, 88] on select "**********" at bounding box center [484, 94] width 76 height 13
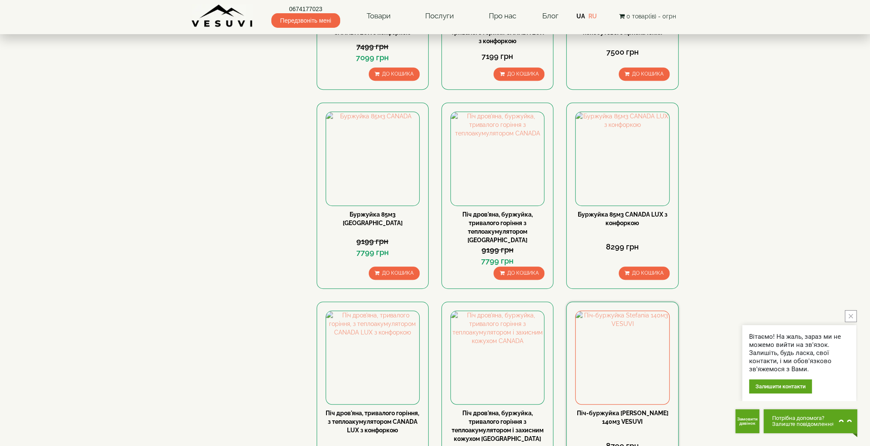
scroll to position [684, 0]
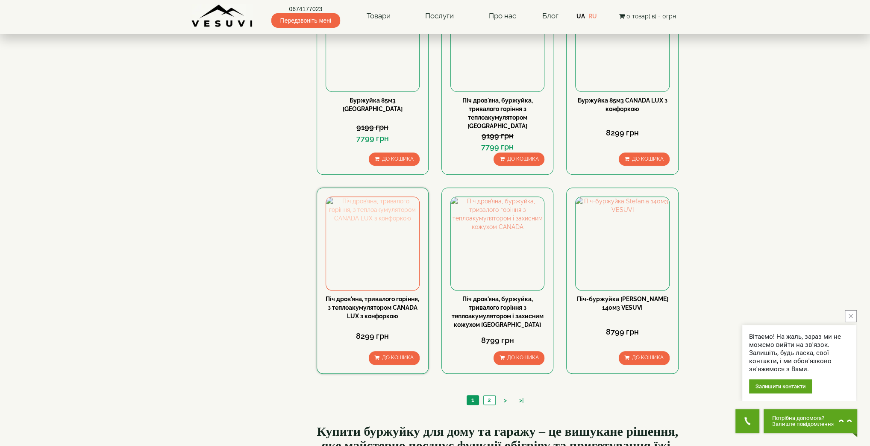
click at [373, 240] on img at bounding box center [372, 243] width 93 height 93
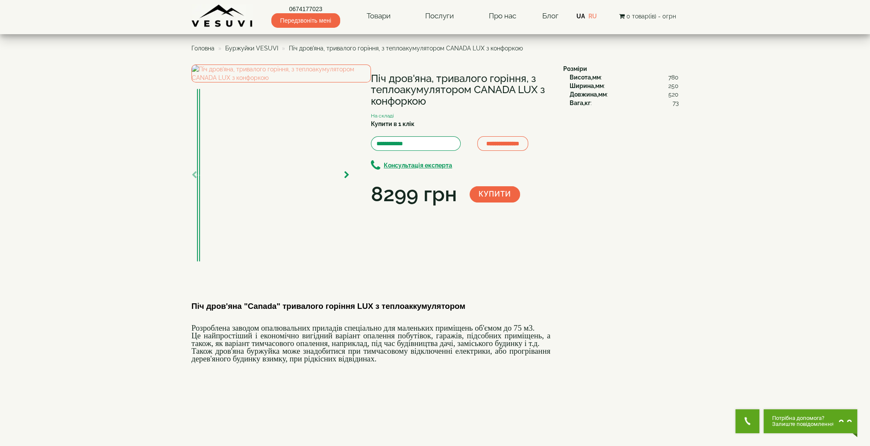
scroll to position [114, 0]
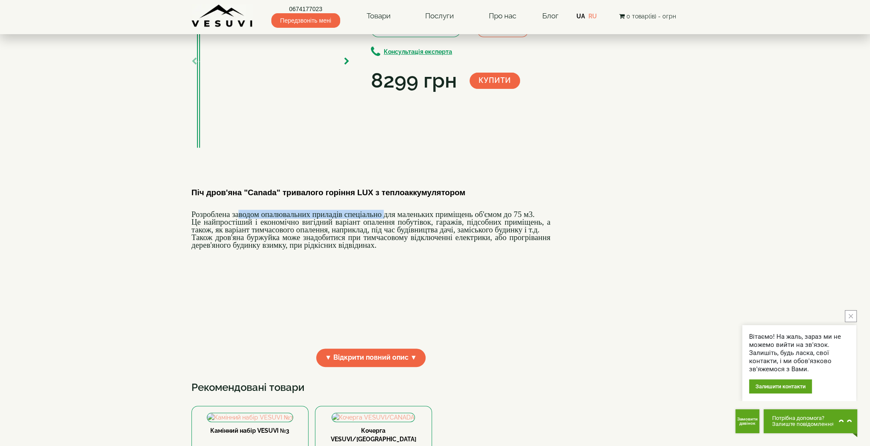
drag, startPoint x: 238, startPoint y: 224, endPoint x: 383, endPoint y: 223, distance: 145.3
click at [383, 219] on font "Розроблена заводом опалювальних приладів спеціально для маленьких приміщень об'…" at bounding box center [362, 214] width 343 height 9
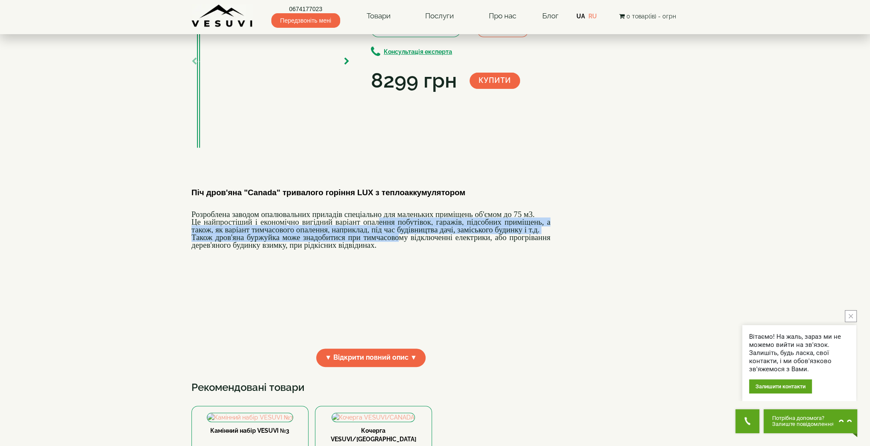
drag, startPoint x: 378, startPoint y: 233, endPoint x: 397, endPoint y: 246, distance: 23.1
click at [397, 246] on div "Піч дров'яна "Canada" тривалого горіння LUX з теплоаккумулятором Розроблена зав…" at bounding box center [370, 256] width 359 height 171
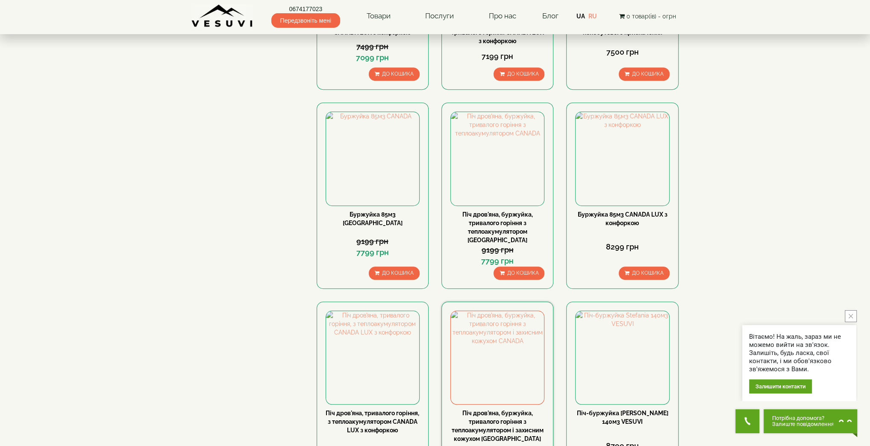
scroll to position [684, 0]
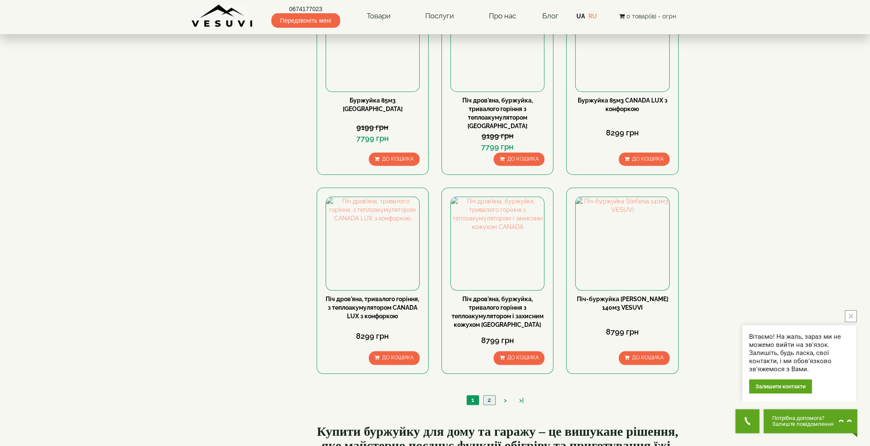
click at [488, 396] on link "2" at bounding box center [489, 400] width 12 height 9
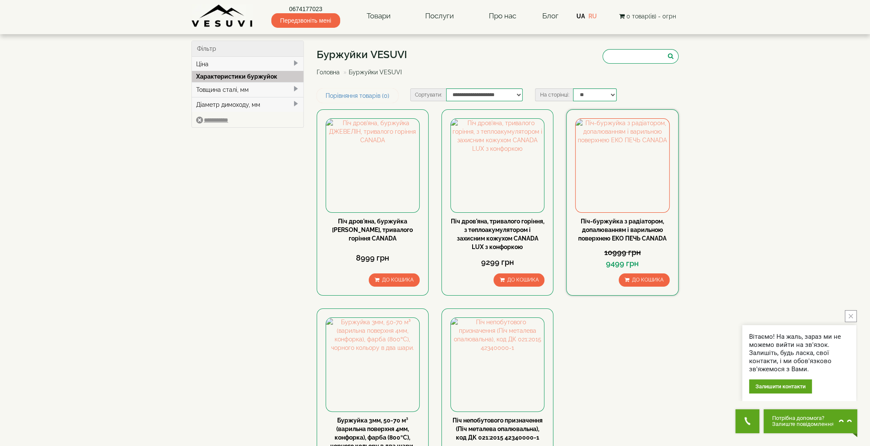
click at [614, 229] on link "Піч-буржуйка з радіатором, допалюванням і варильною поверхнею ЕКО ПЕЧЬ CANADA" at bounding box center [622, 230] width 88 height 24
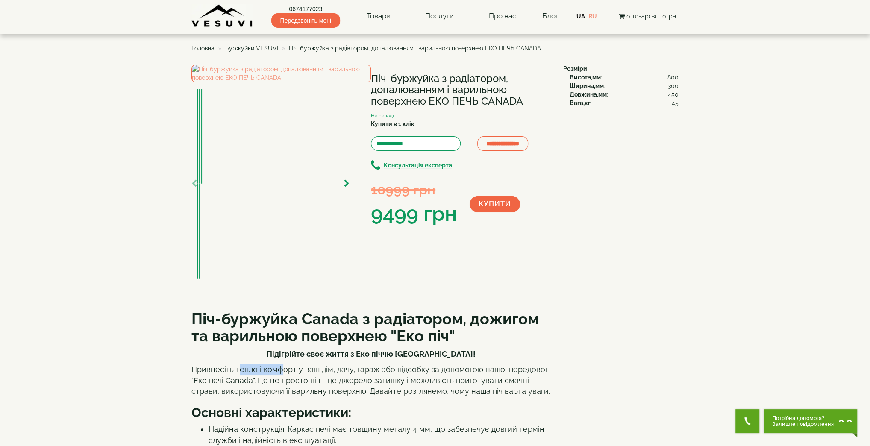
drag, startPoint x: 254, startPoint y: 360, endPoint x: 285, endPoint y: 360, distance: 30.8
click at [281, 364] on p "Привнесіть тепло і комфорт у ваш дім, дачу, гараж або підсобку за допомогою наш…" at bounding box center [370, 380] width 359 height 33
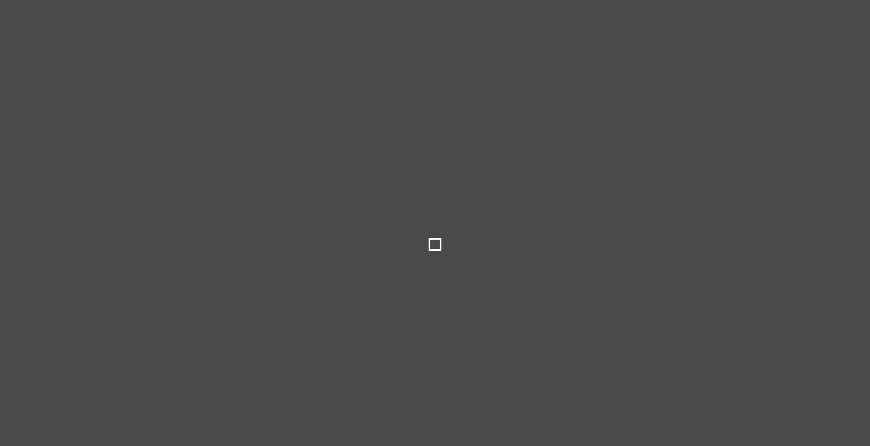
select select
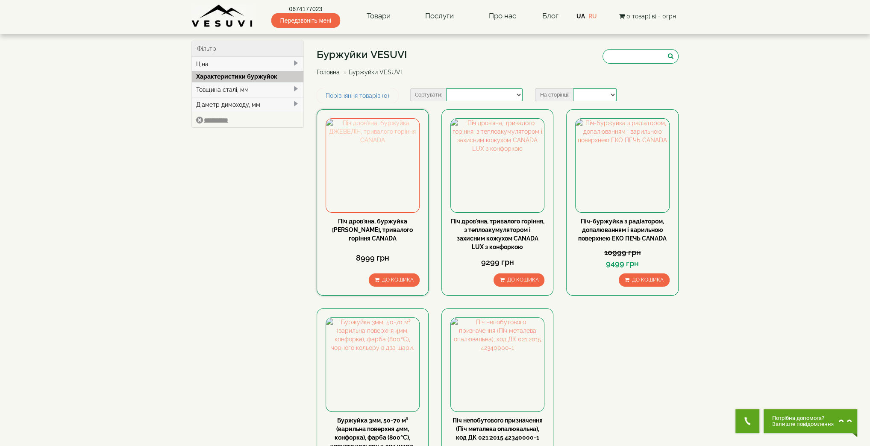
click at [383, 191] on img at bounding box center [372, 165] width 93 height 93
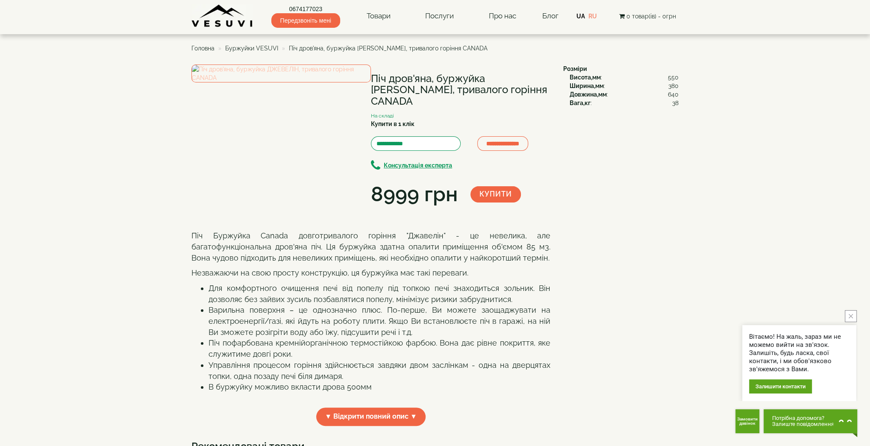
click at [247, 82] on img at bounding box center [280, 74] width 179 height 18
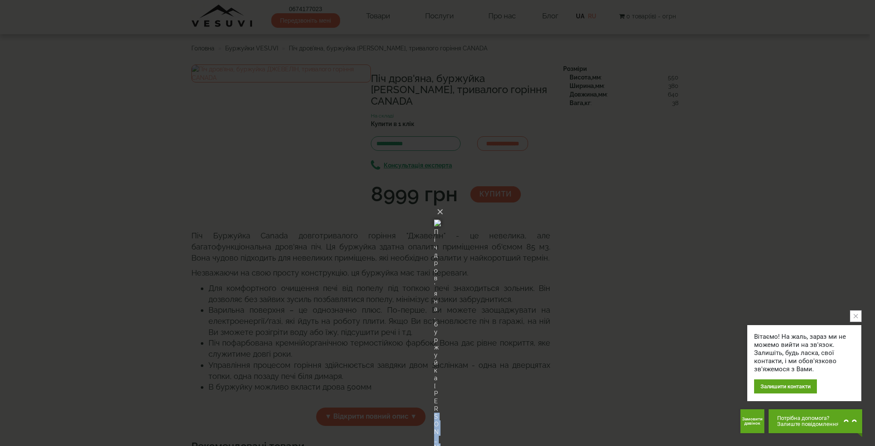
drag, startPoint x: 415, startPoint y: 337, endPoint x: 486, endPoint y: 336, distance: 71.4
click at [449, 336] on div "Піч дров'яна, буржуйка ДЖЕВЕЛІН, тривалого горіння CANADA" at bounding box center [441, 443] width 15 height 431
click at [443, 202] on button "×" at bounding box center [440, 211] width 7 height 19
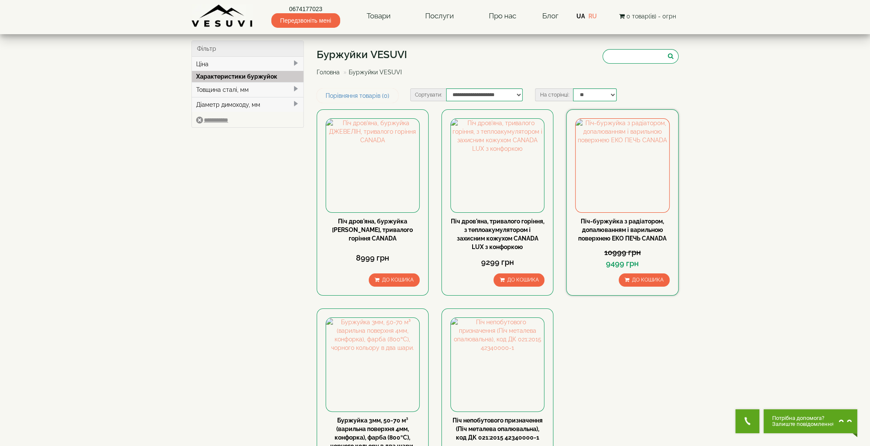
scroll to position [114, 0]
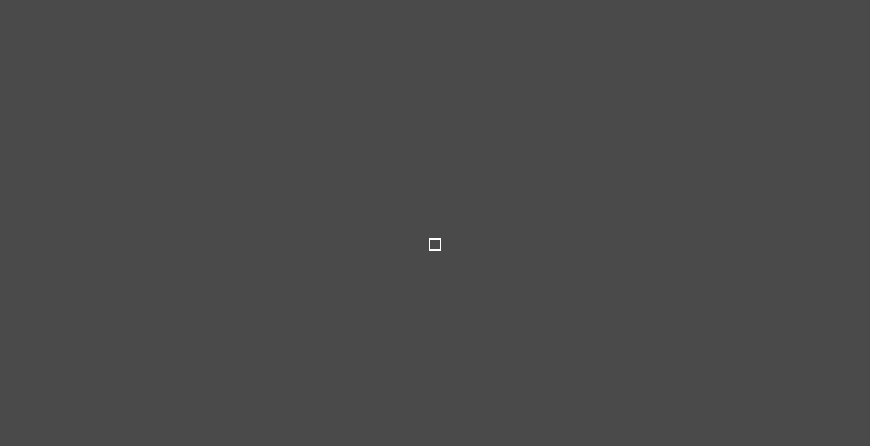
select select
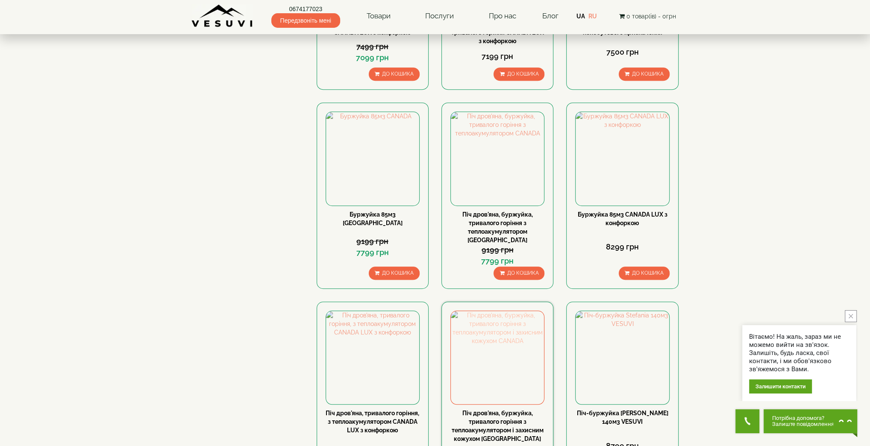
scroll to position [684, 0]
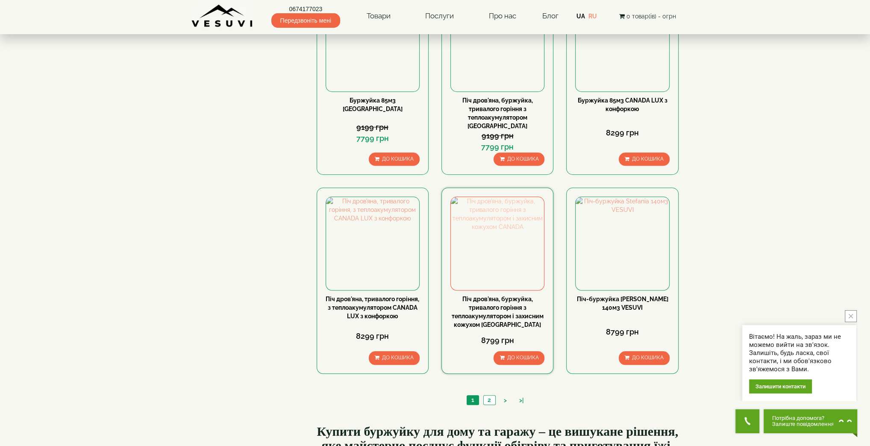
click at [499, 255] on img at bounding box center [497, 243] width 93 height 93
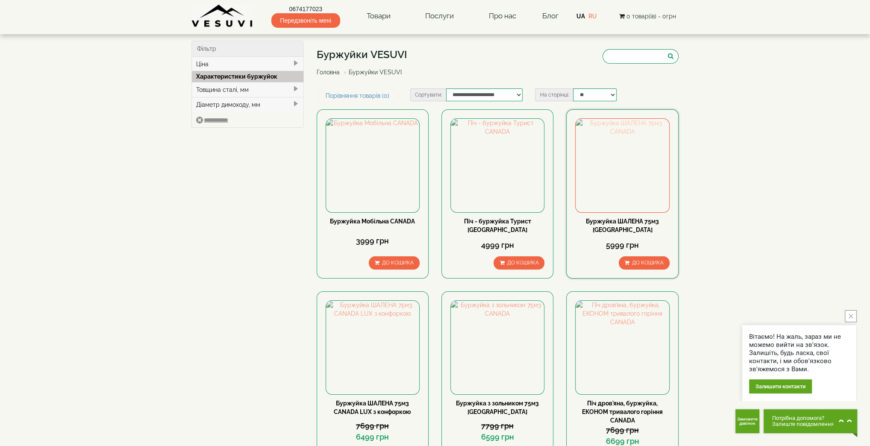
scroll to position [114, 0]
